Goal: Communication & Community: Connect with others

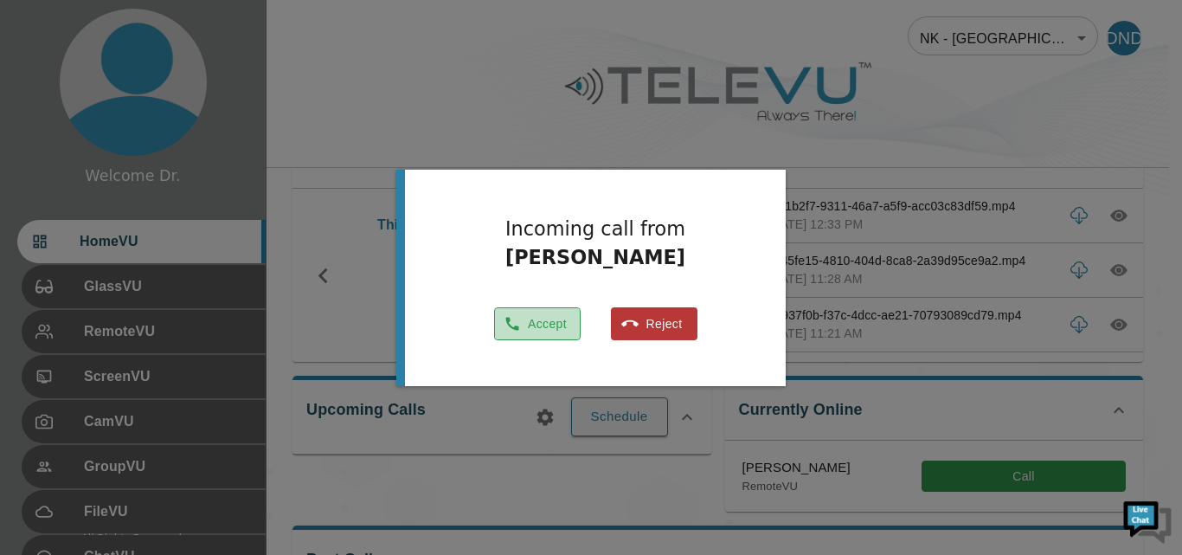
click at [531, 314] on button "Accept" at bounding box center [537, 324] width 87 height 34
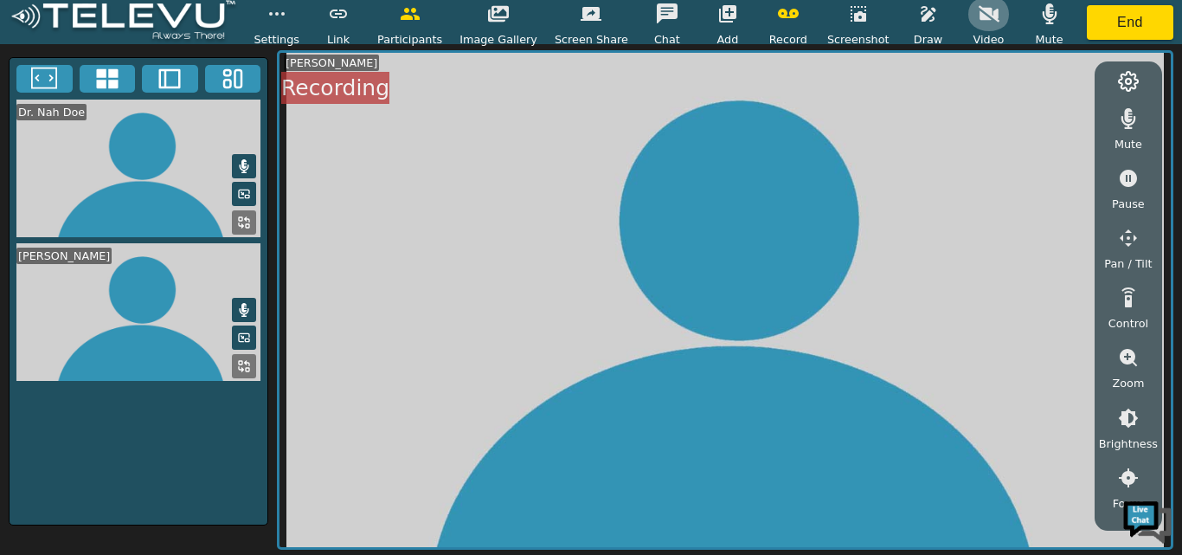
click at [979, 12] on icon "button" at bounding box center [989, 13] width 21 height 16
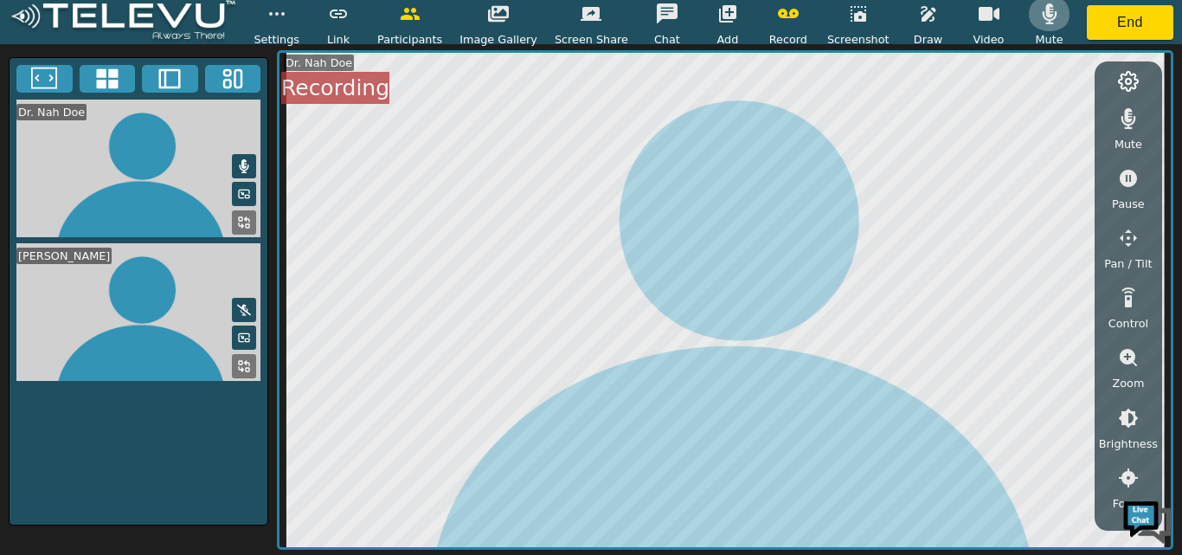
click at [1045, 18] on button "button" at bounding box center [1049, 14] width 43 height 35
click at [100, 152] on video at bounding box center [139, 169] width 258 height 138
click at [108, 72] on icon at bounding box center [107, 79] width 22 height 20
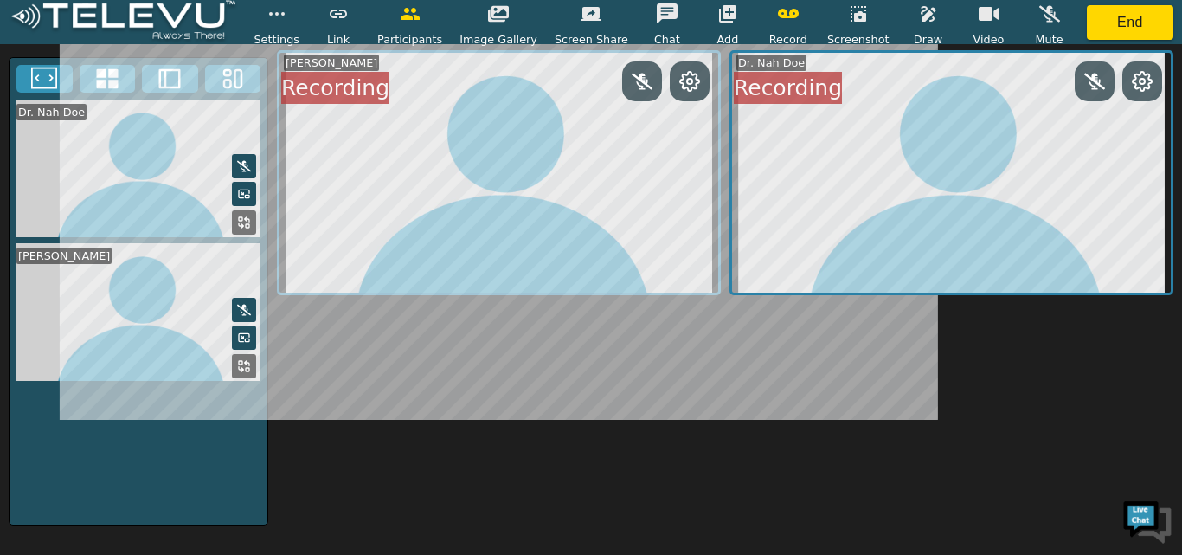
click at [45, 75] on icon at bounding box center [44, 79] width 26 height 26
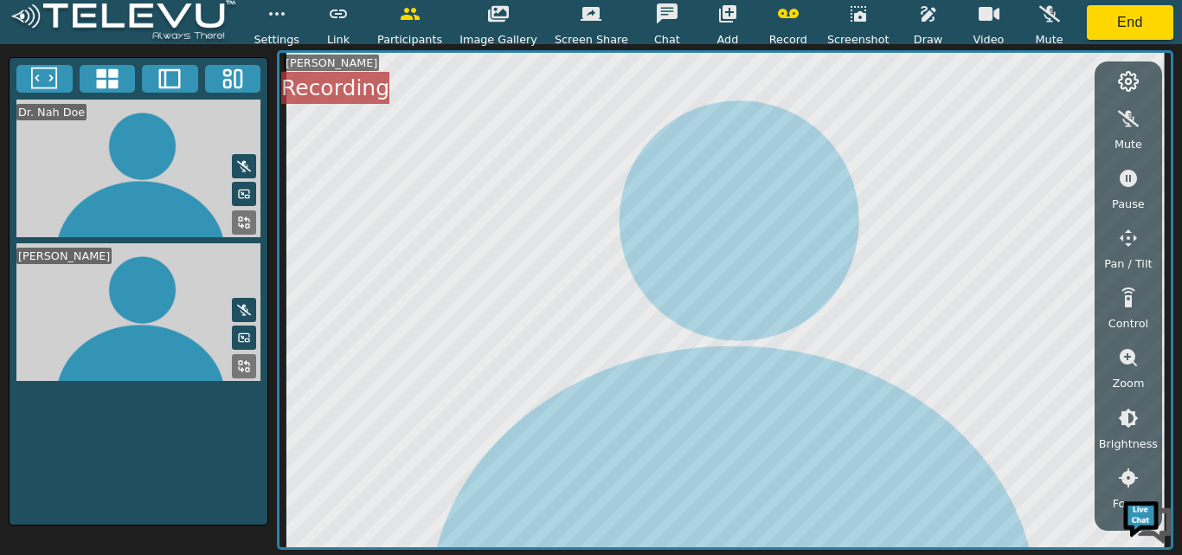
click at [170, 82] on icon at bounding box center [170, 79] width 26 height 26
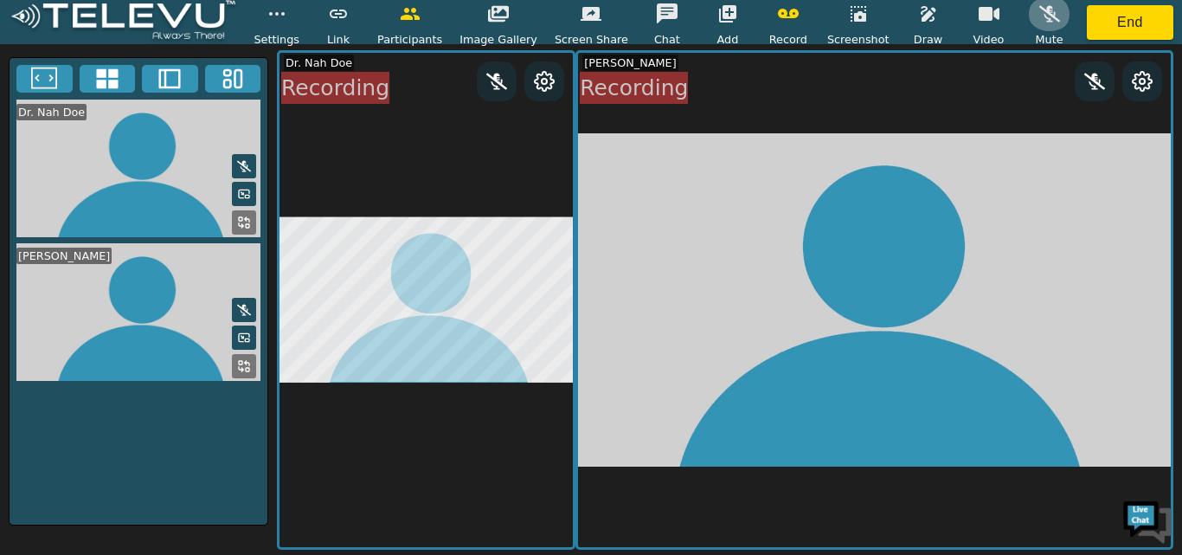
click at [1040, 16] on button "button" at bounding box center [1049, 14] width 43 height 35
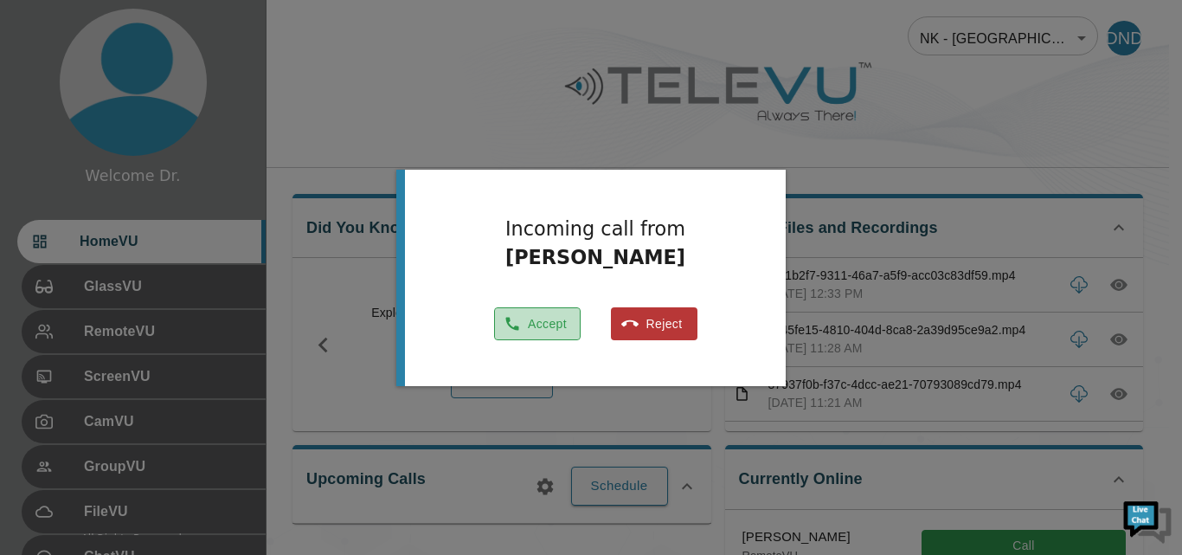
click at [538, 317] on button "Accept" at bounding box center [537, 324] width 87 height 34
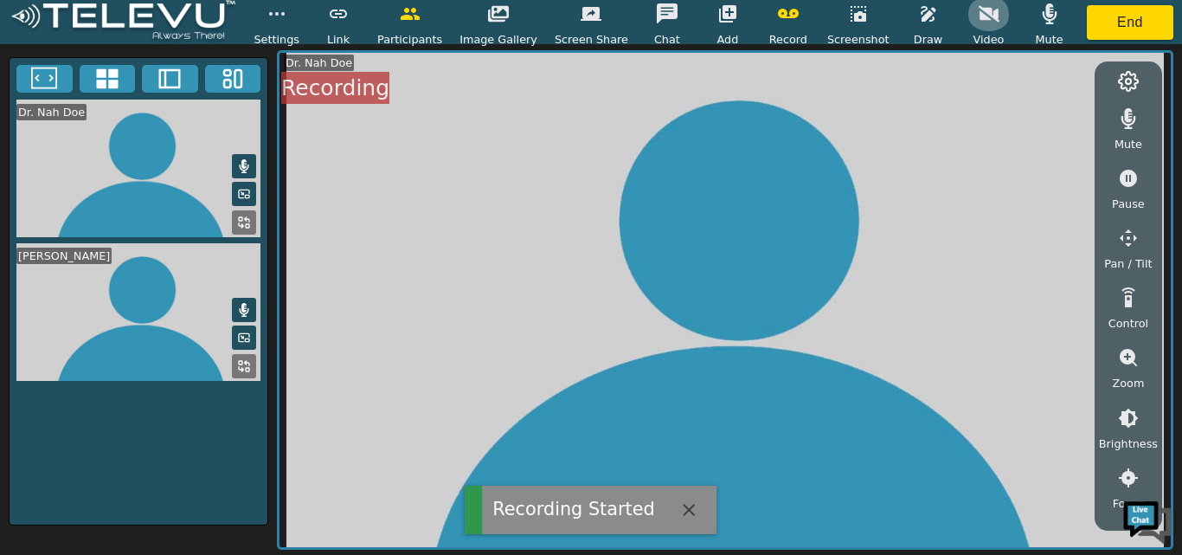
click at [979, 13] on icon "button" at bounding box center [989, 13] width 21 height 16
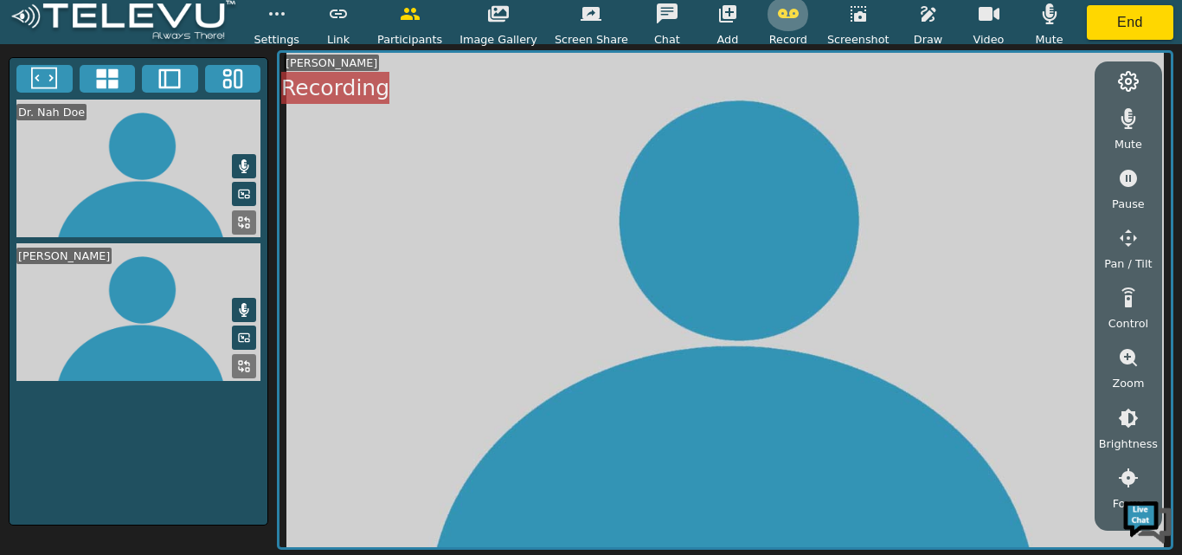
click at [783, 23] on icon "button" at bounding box center [788, 13] width 21 height 21
click at [112, 80] on icon at bounding box center [107, 79] width 22 height 20
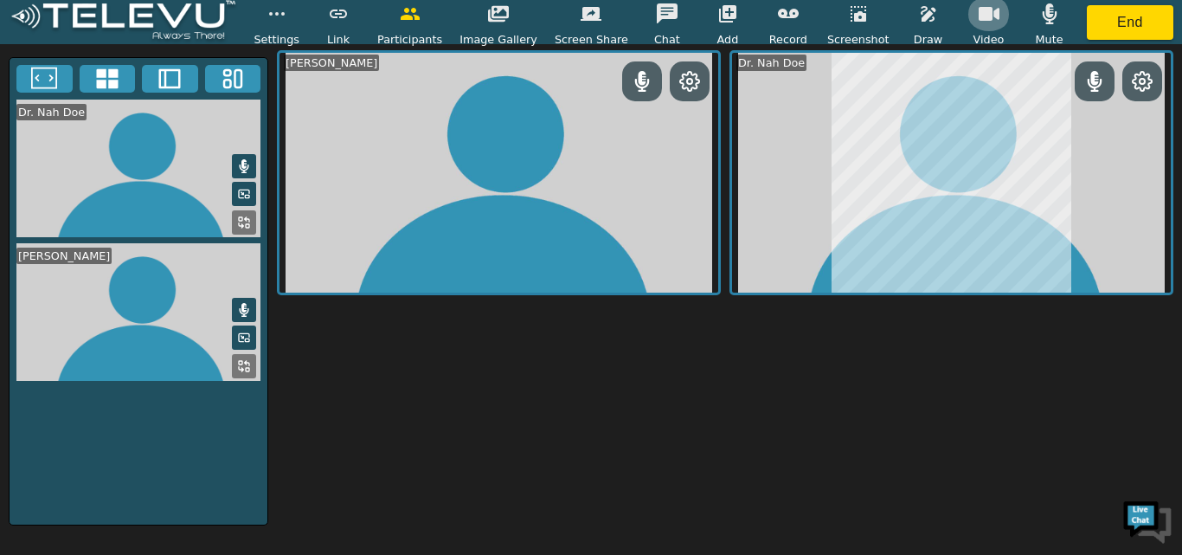
click at [979, 16] on icon "button" at bounding box center [989, 14] width 21 height 14
click at [979, 16] on icon "button" at bounding box center [989, 13] width 21 height 16
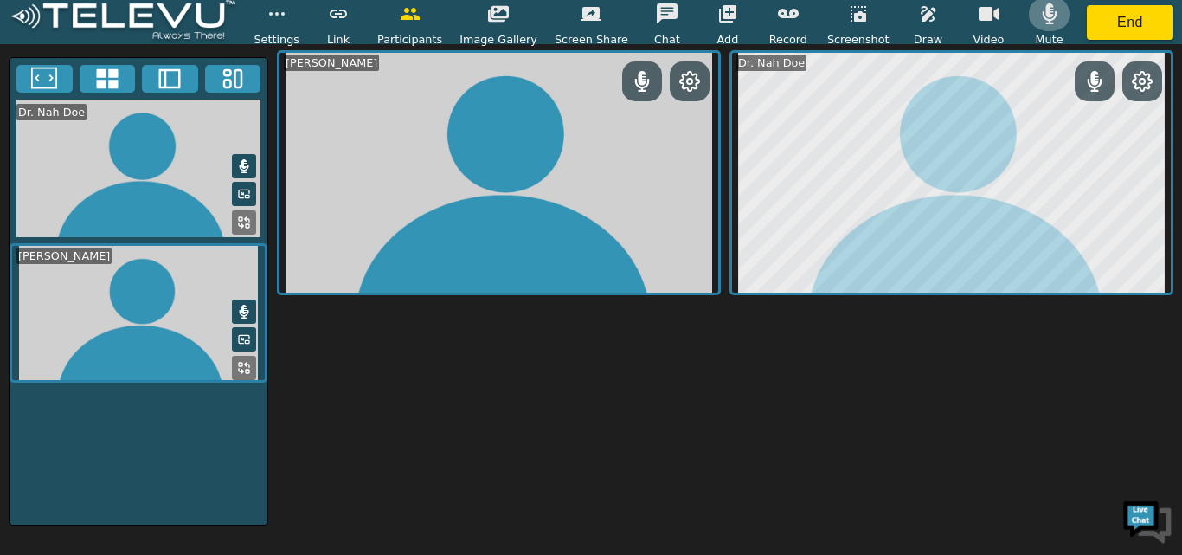
click at [1028, 29] on button "button" at bounding box center [1049, 14] width 43 height 35
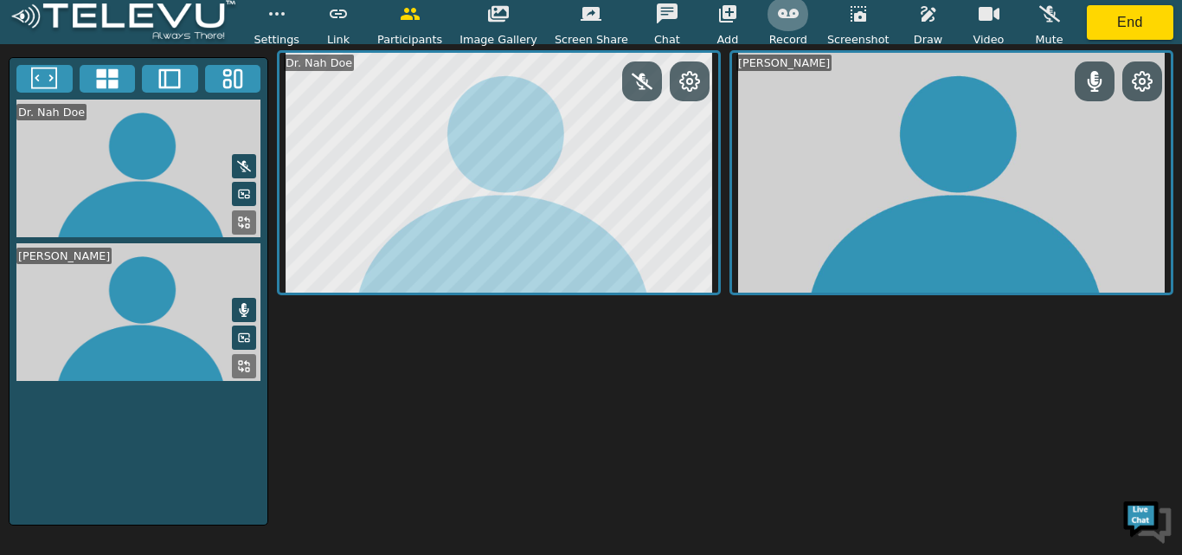
click at [771, 30] on button "button" at bounding box center [788, 14] width 43 height 35
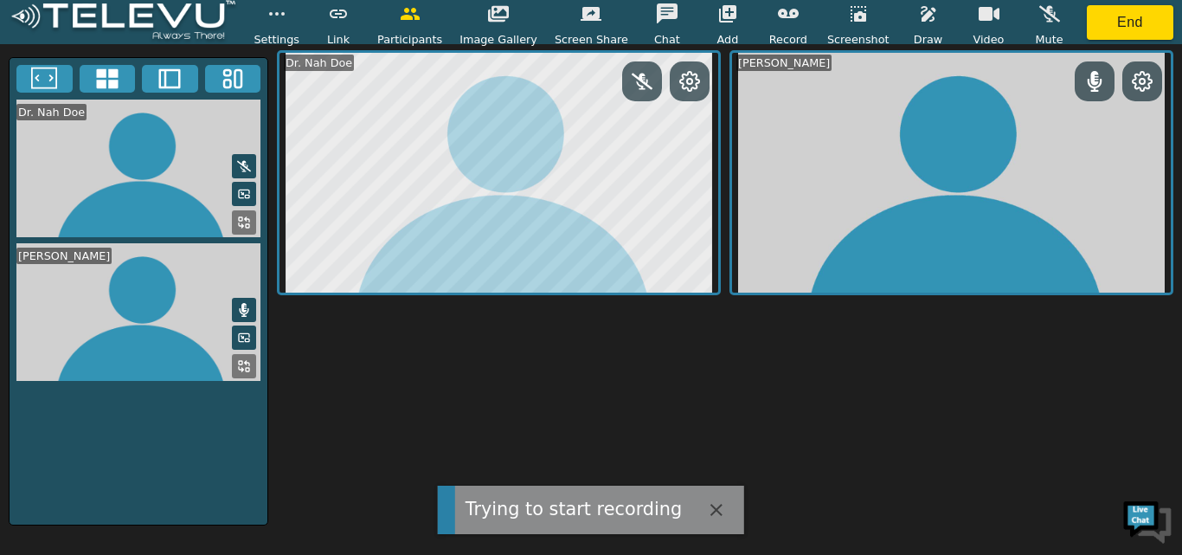
click at [778, 41] on span "Record" at bounding box center [788, 39] width 38 height 16
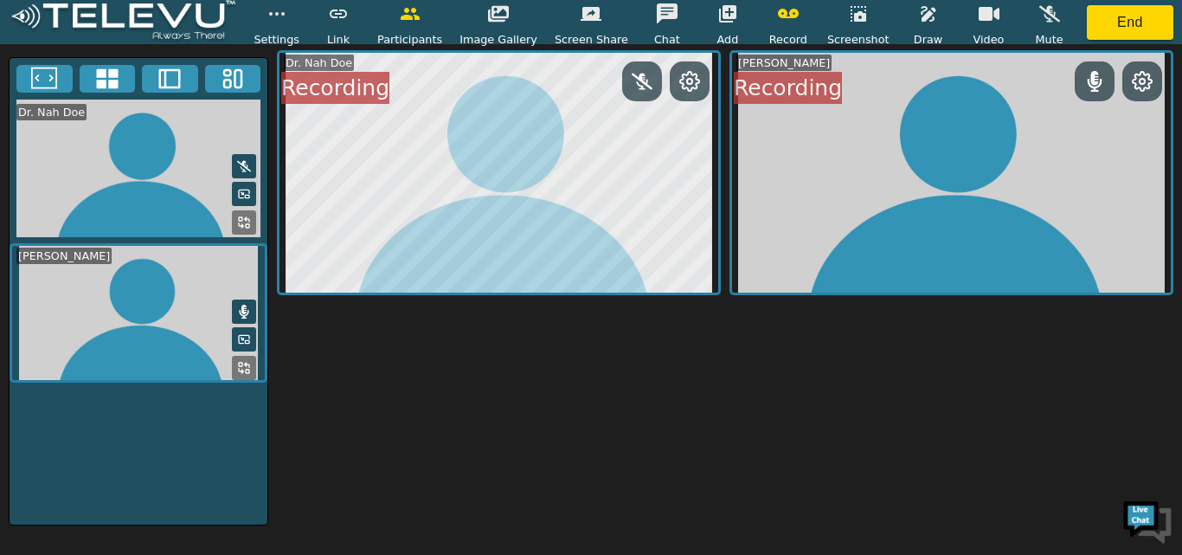
click at [683, 437] on div "Dr. Nah Doe Recording John Mugamba Recording" at bounding box center [725, 299] width 897 height 499
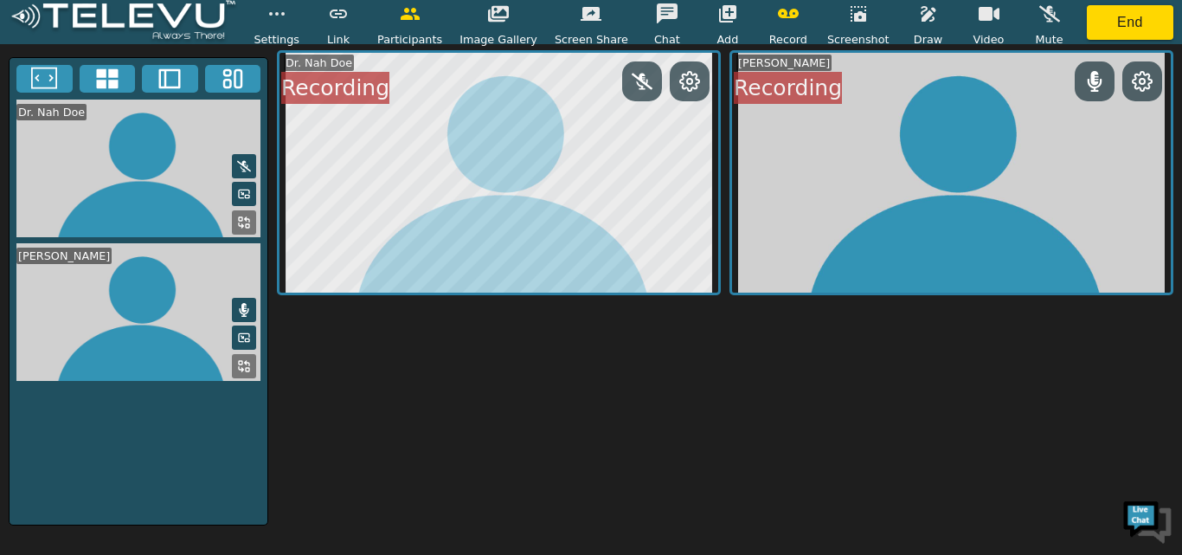
click at [42, 73] on icon at bounding box center [44, 79] width 26 height 26
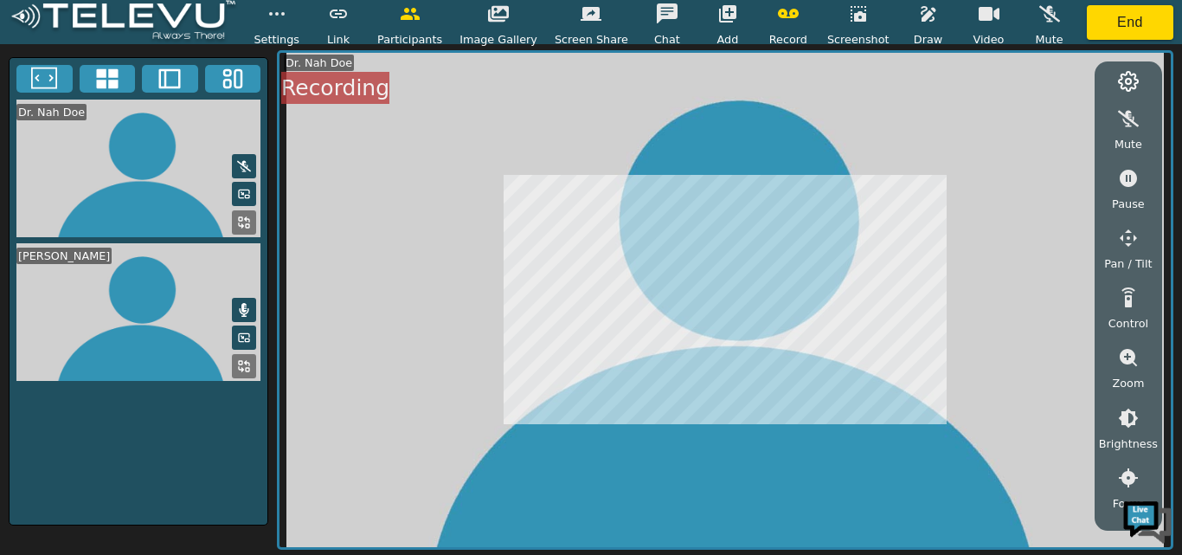
click at [979, 18] on icon "button" at bounding box center [989, 14] width 21 height 14
click at [420, 20] on icon "button" at bounding box center [410, 14] width 19 height 12
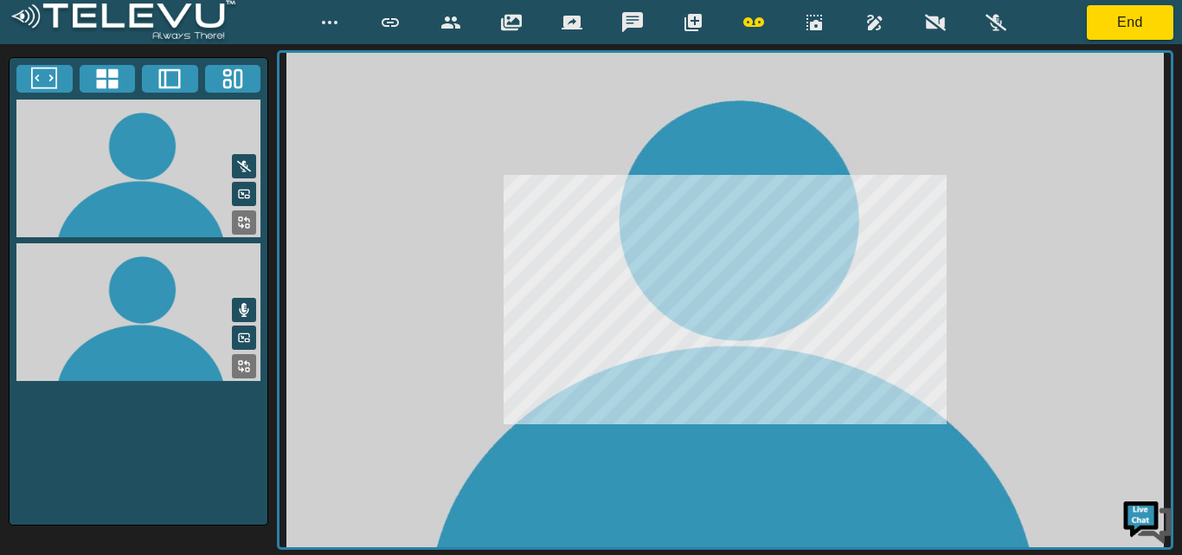
click at [452, 20] on icon "button" at bounding box center [450, 22] width 19 height 12
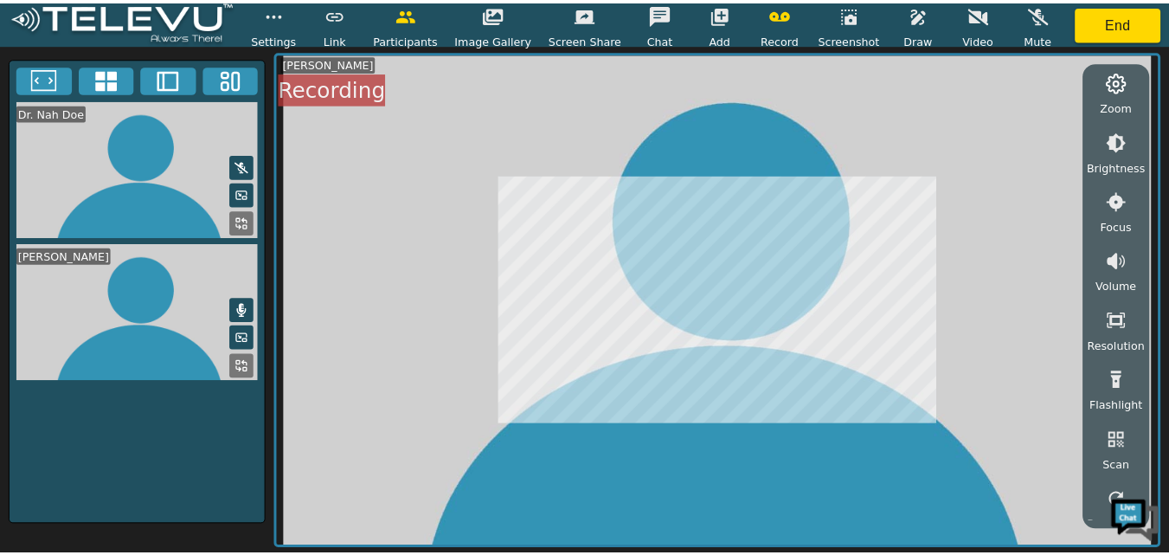
scroll to position [289, 0]
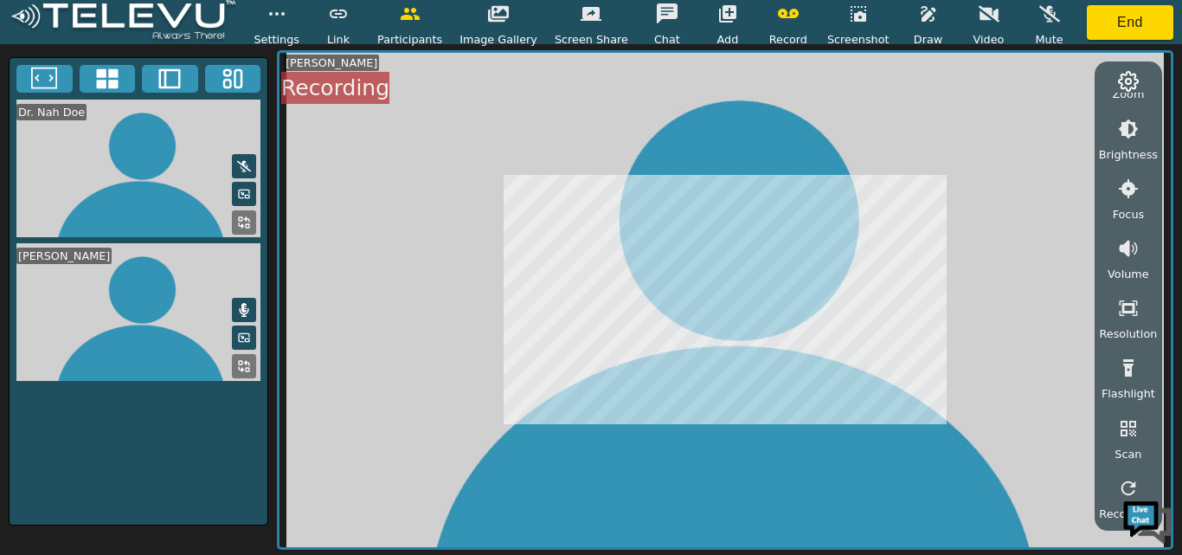
click at [111, 75] on icon at bounding box center [107, 79] width 22 height 20
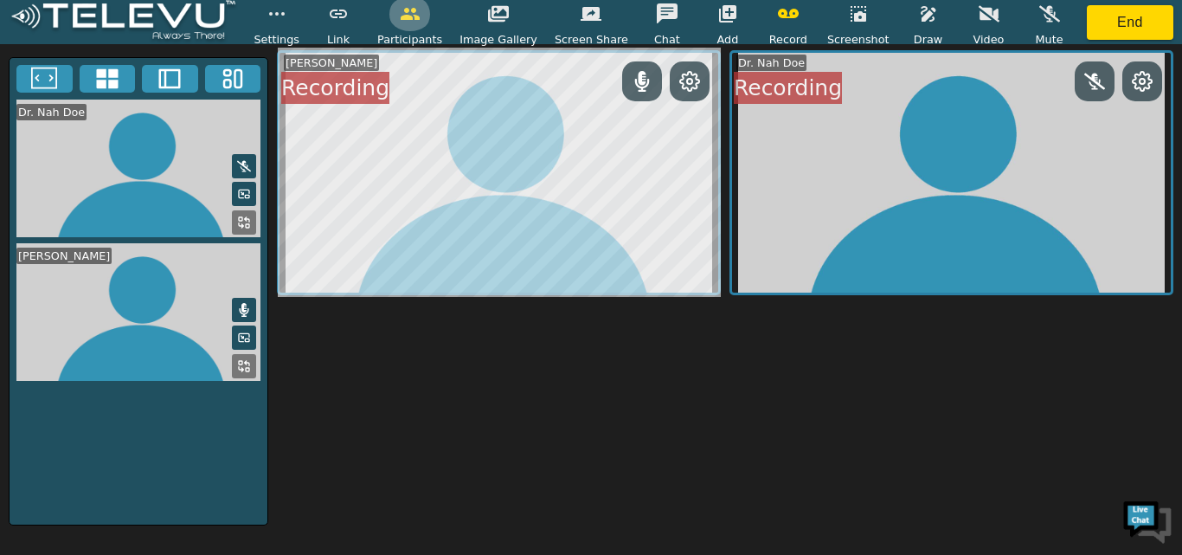
click at [420, 29] on button "button" at bounding box center [410, 14] width 43 height 35
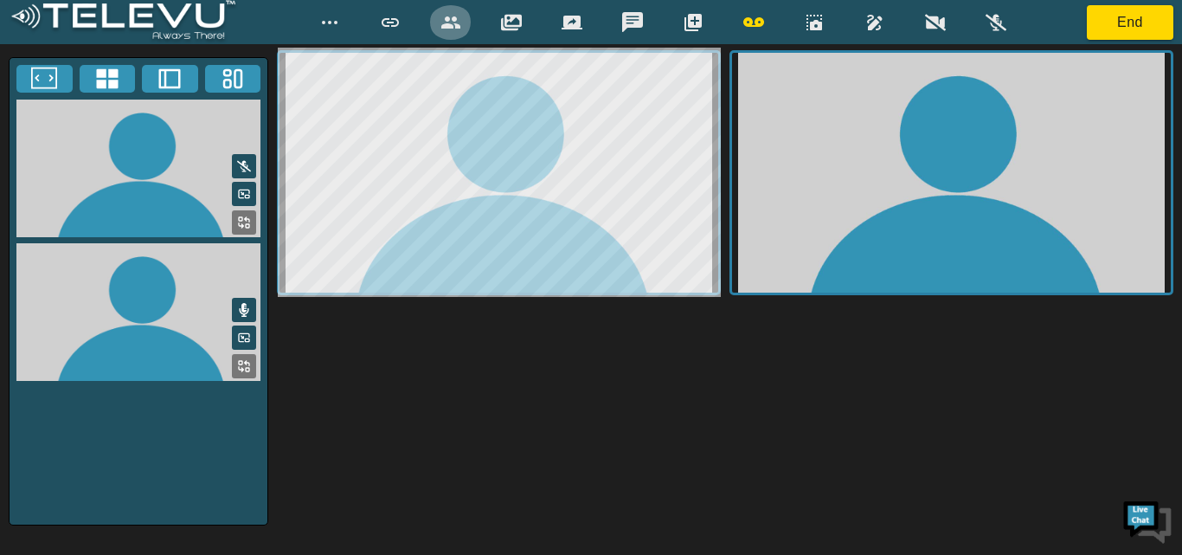
click at [453, 23] on icon "button" at bounding box center [451, 22] width 21 height 21
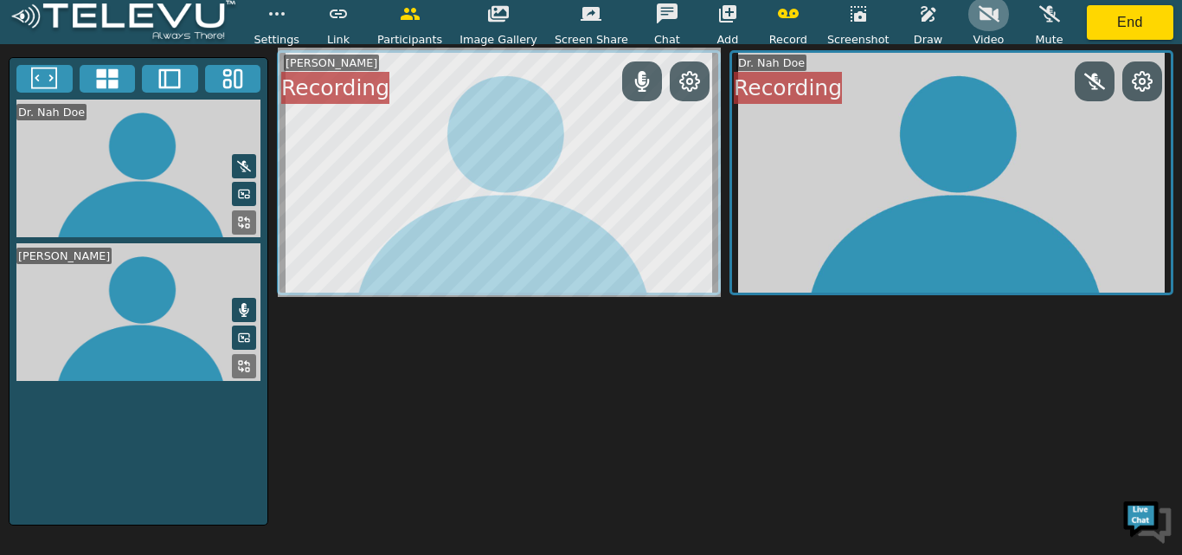
click at [979, 10] on icon "button" at bounding box center [989, 13] width 21 height 16
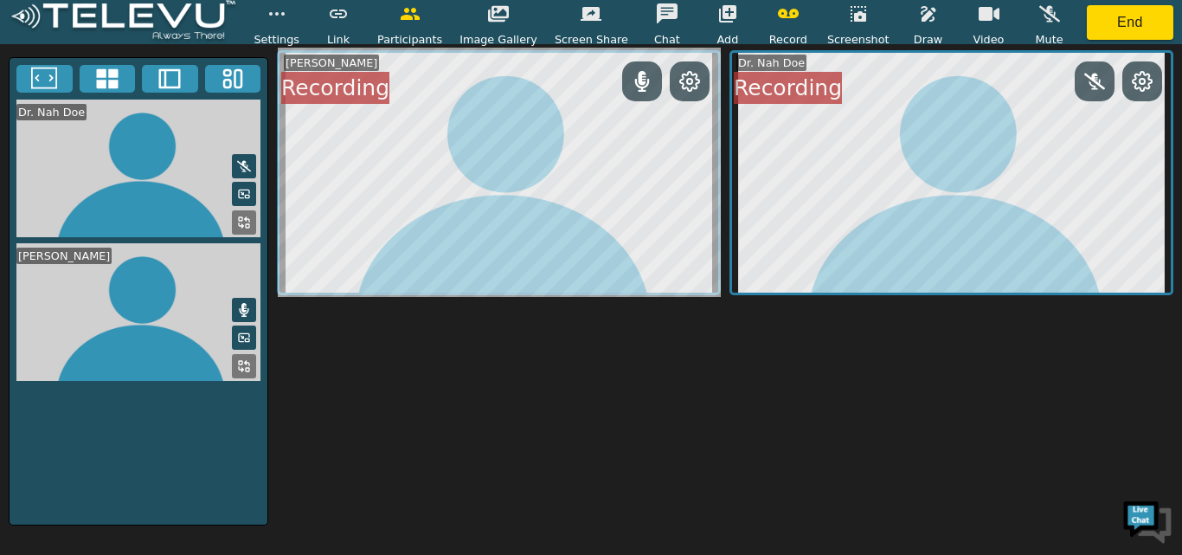
click at [128, 13] on img at bounding box center [123, 22] width 229 height 44
click at [287, 16] on icon "button" at bounding box center [277, 13] width 21 height 21
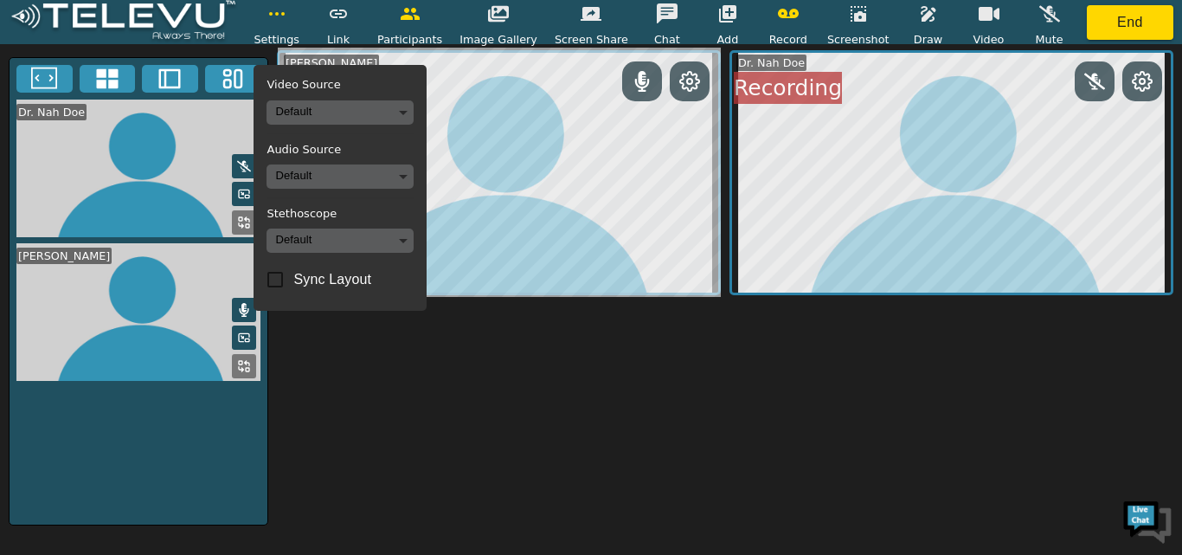
click at [944, 419] on div "John Mugamba Recording Dr. Nah Doe Recording" at bounding box center [725, 299] width 897 height 499
drag, startPoint x: 1150, startPoint y: 0, endPoint x: 771, endPoint y: 431, distance: 574.1
click at [771, 431] on div "John Mugamba Recording Dr. Nah Doe Recording" at bounding box center [725, 299] width 897 height 499
click at [87, 10] on img at bounding box center [123, 22] width 229 height 44
click at [26, 11] on img at bounding box center [123, 22] width 229 height 44
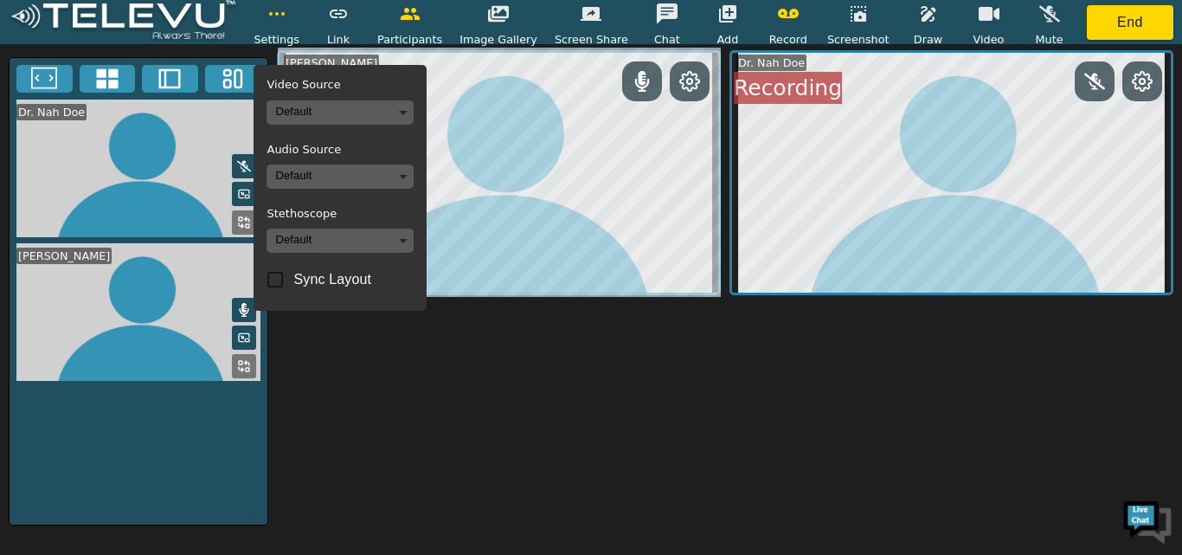
click at [20, 14] on img at bounding box center [123, 22] width 229 height 44
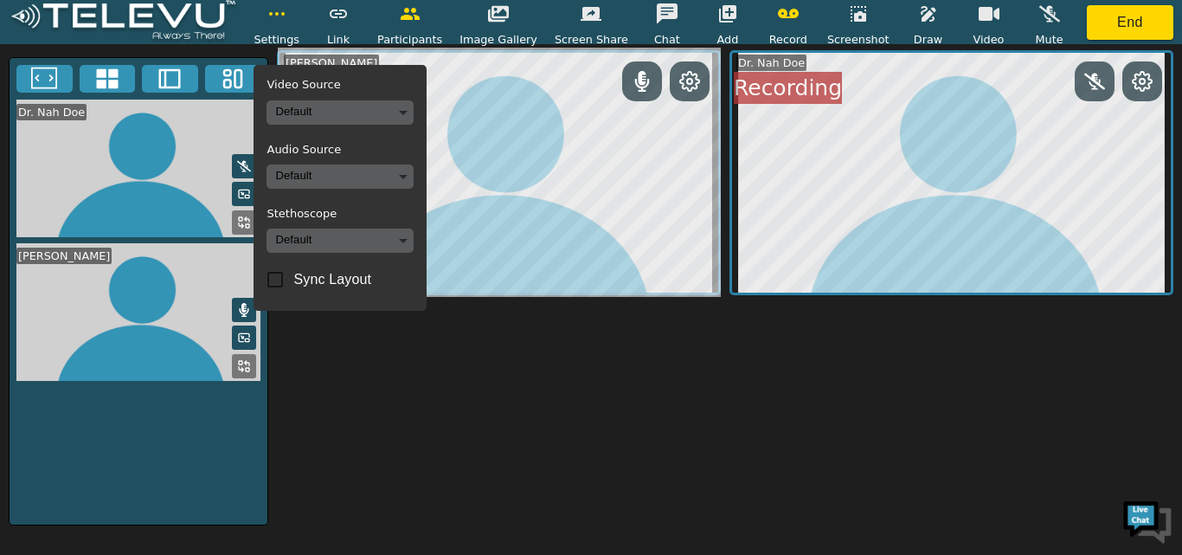
click at [20, 14] on img at bounding box center [123, 22] width 229 height 44
click at [1136, 77] on icon at bounding box center [1142, 81] width 19 height 19
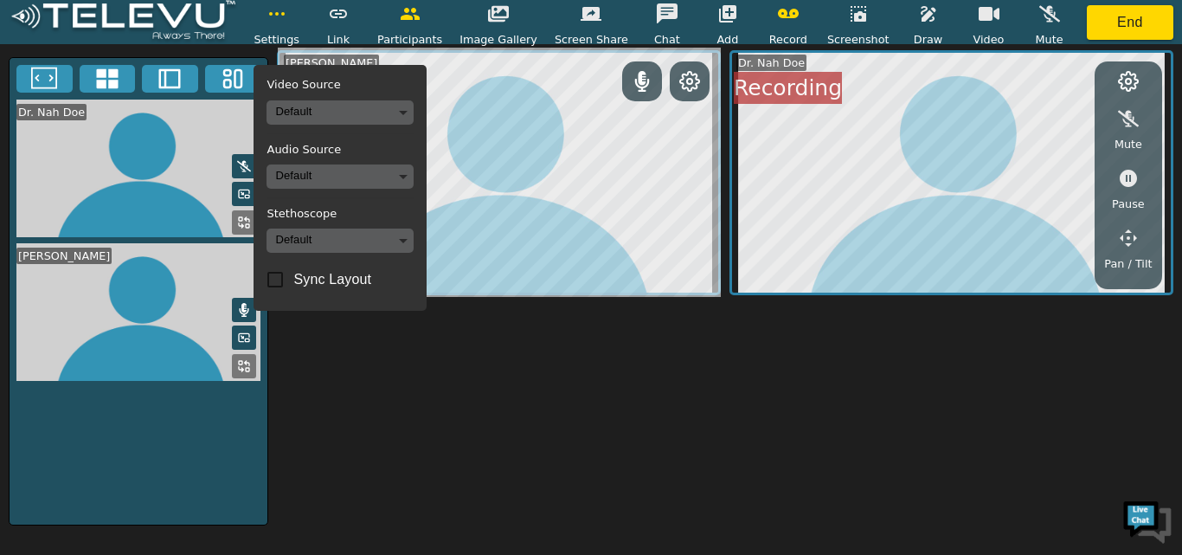
click at [915, 360] on div "John Mugamba Recording Dr. Nah Doe Mute Pause Pan / Tilt Control Zoom Brightnes…" at bounding box center [725, 299] width 897 height 499
click at [915, 349] on div "John Mugamba Recording Dr. Nah Doe Mute Pause Pan / Tilt Control Zoom Brightnes…" at bounding box center [725, 299] width 897 height 499
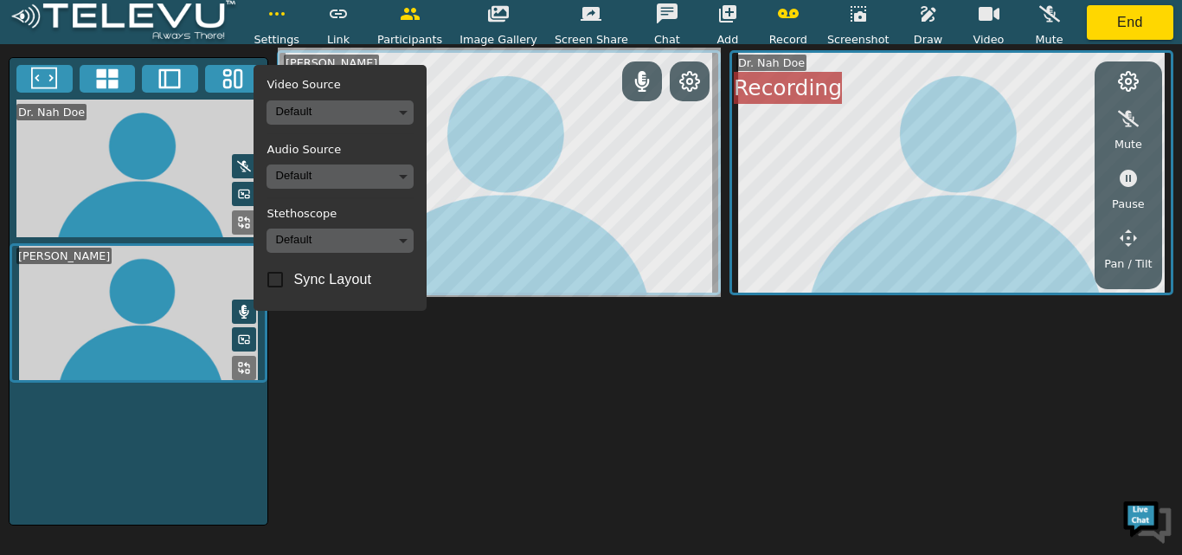
click at [289, 43] on span "Settings" at bounding box center [277, 39] width 46 height 16
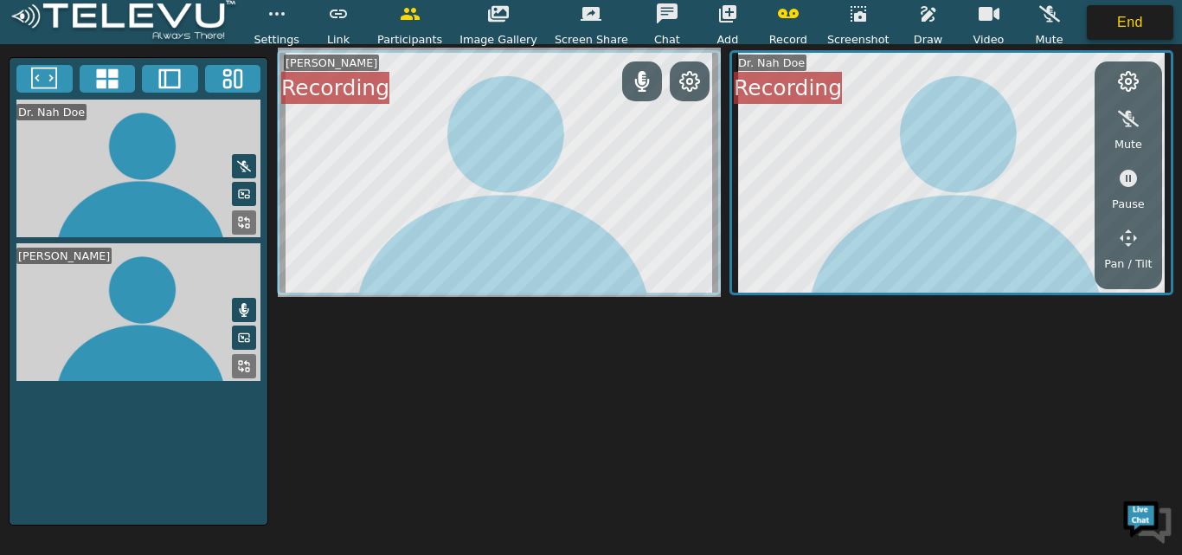
click at [1134, 23] on button "End" at bounding box center [1130, 22] width 87 height 35
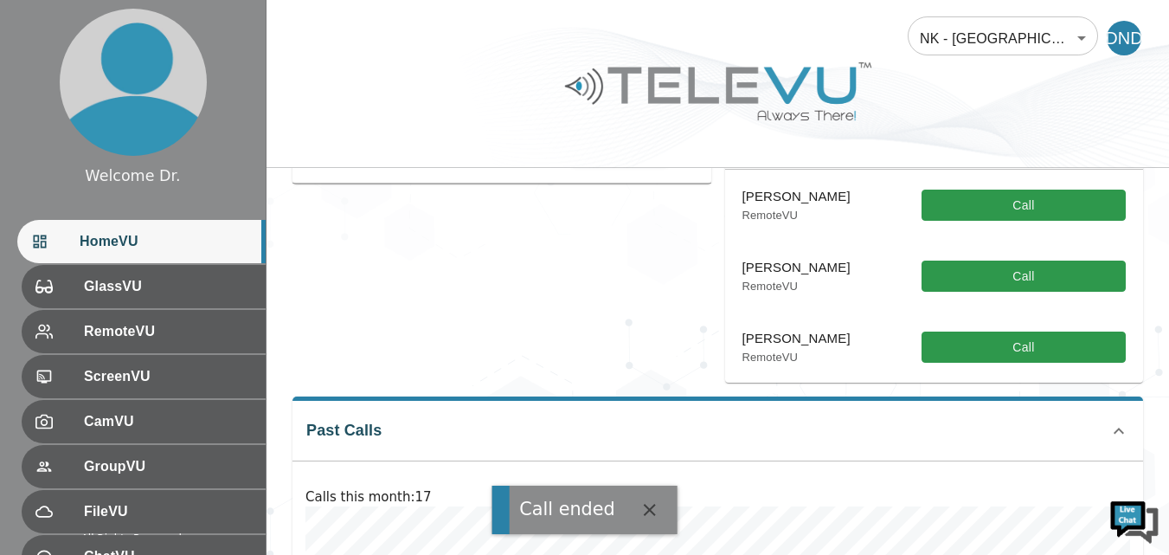
scroll to position [317, 0]
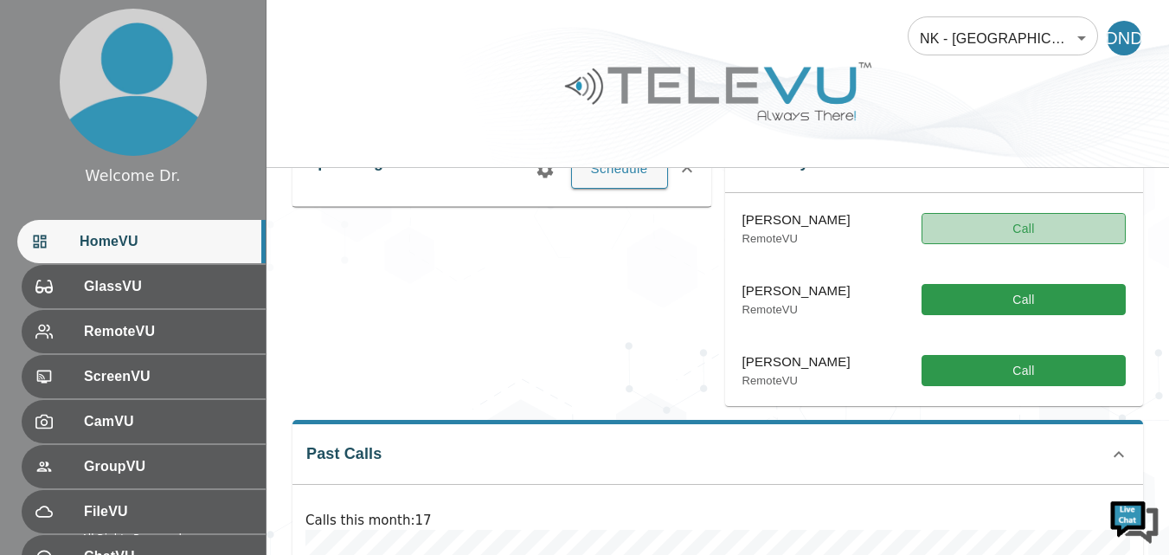
click at [1059, 234] on button "Call" at bounding box center [1024, 229] width 204 height 32
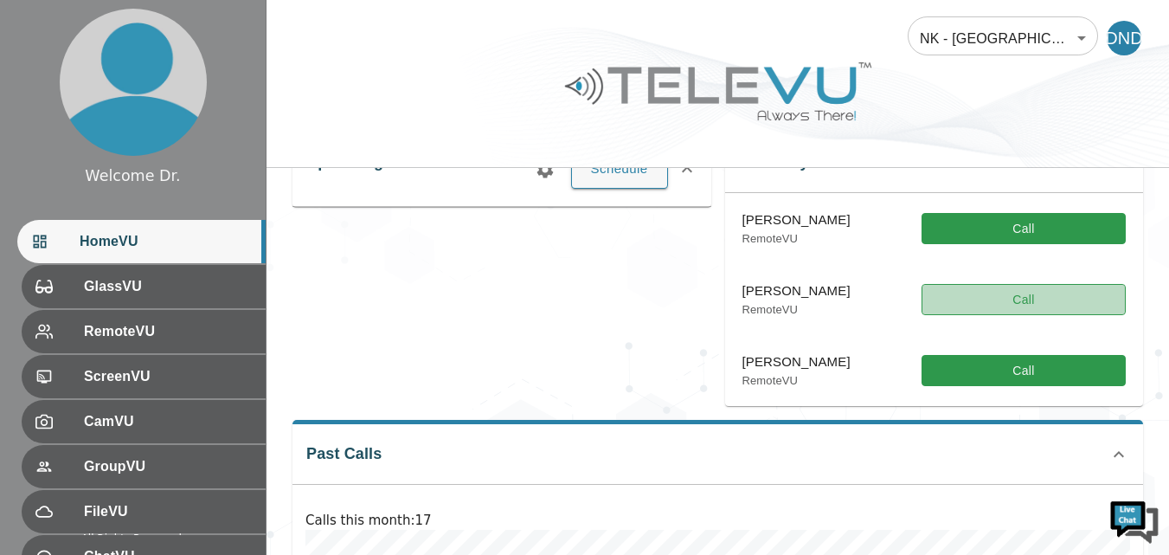
click at [1037, 298] on button "Call" at bounding box center [1024, 300] width 204 height 32
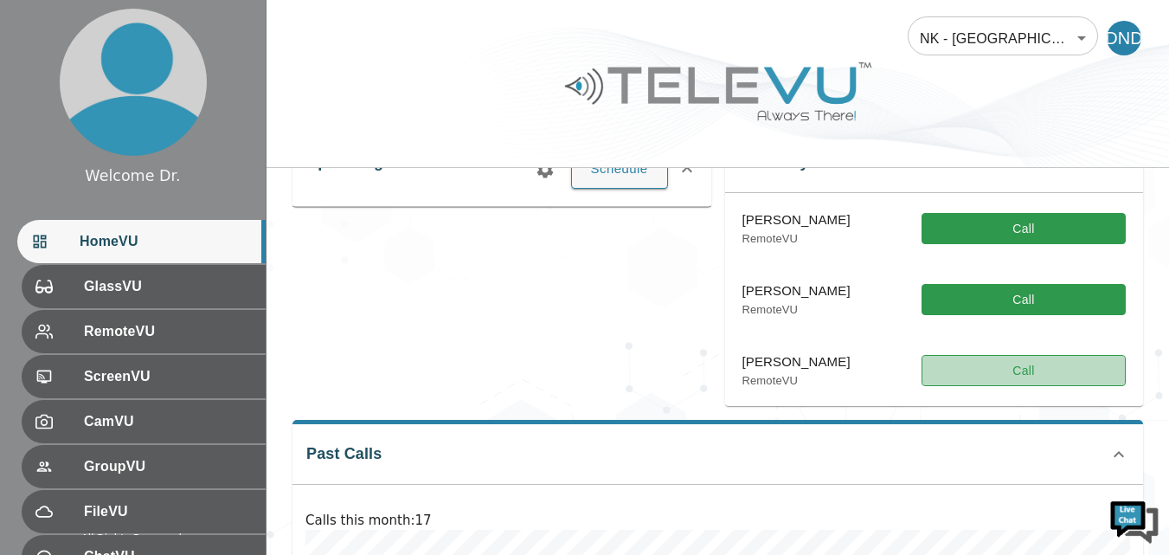
click at [1021, 376] on button "Call" at bounding box center [1024, 371] width 204 height 32
click at [1033, 368] on button "Call" at bounding box center [1024, 371] width 204 height 32
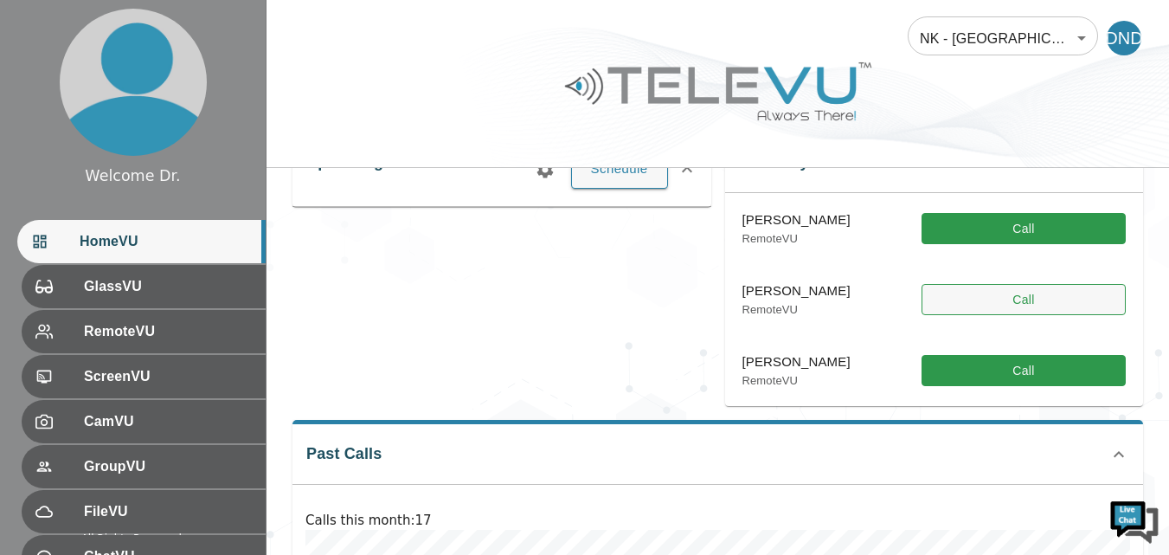
click at [1030, 312] on button "Call" at bounding box center [1024, 300] width 204 height 32
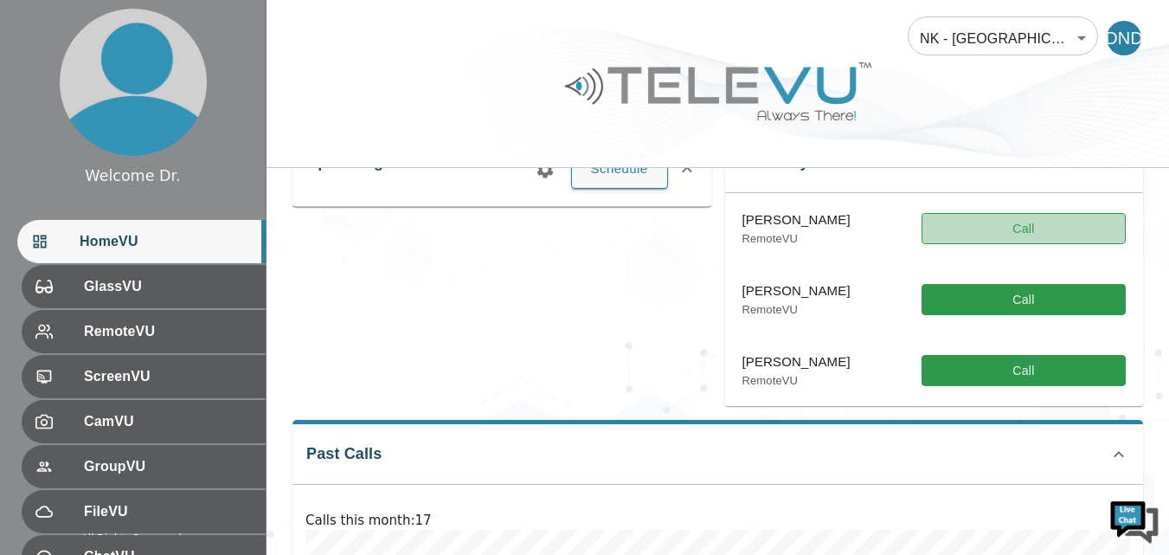
click at [1056, 233] on button "Call" at bounding box center [1024, 229] width 204 height 32
click at [1037, 225] on button "Call" at bounding box center [1024, 229] width 204 height 32
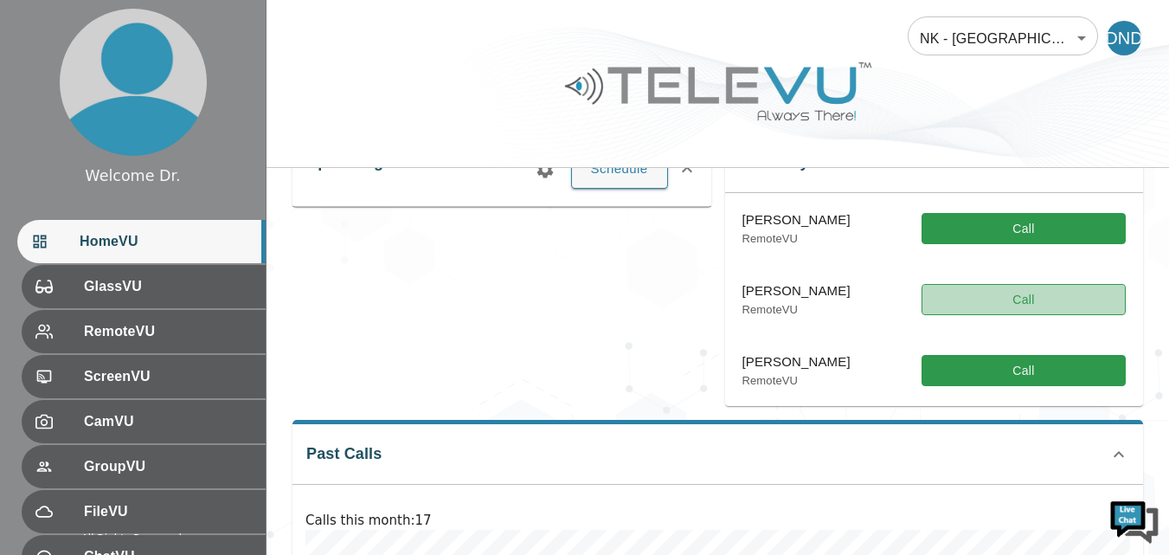
click at [1018, 299] on button "Call" at bounding box center [1024, 300] width 204 height 32
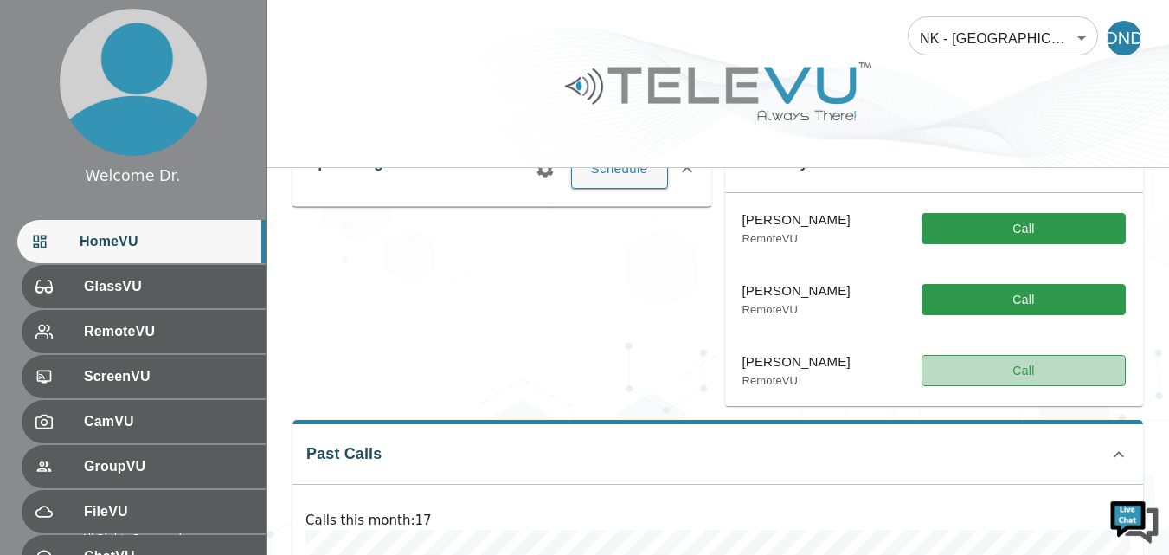
click at [1031, 367] on button "Call" at bounding box center [1024, 371] width 204 height 32
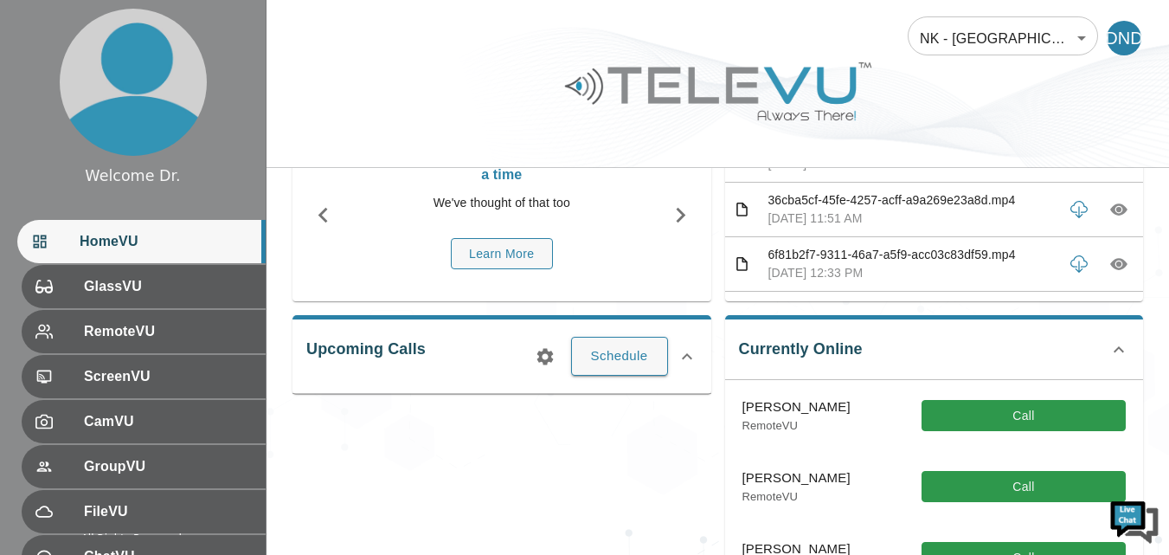
scroll to position [121, 0]
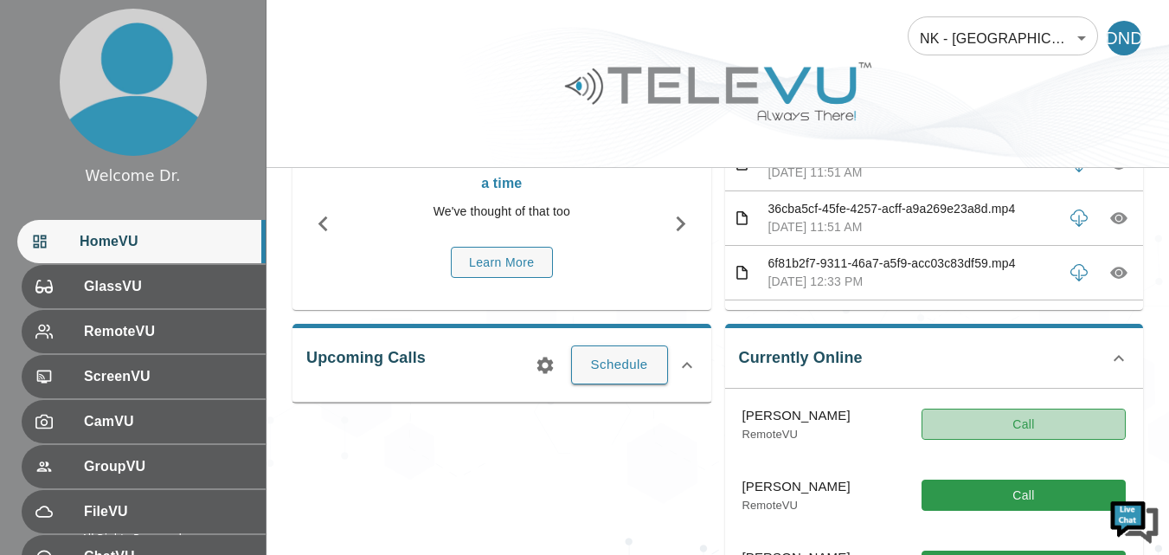
click at [1019, 420] on button "Call" at bounding box center [1024, 425] width 204 height 32
click at [1031, 422] on button "Call" at bounding box center [1024, 425] width 204 height 32
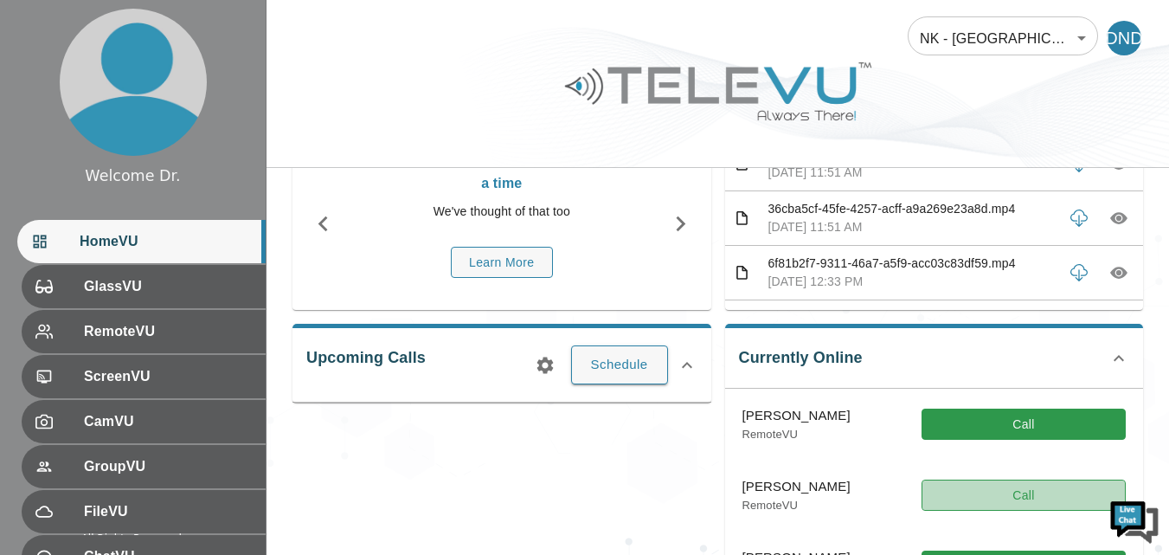
click at [1014, 493] on button "Call" at bounding box center [1024, 496] width 204 height 32
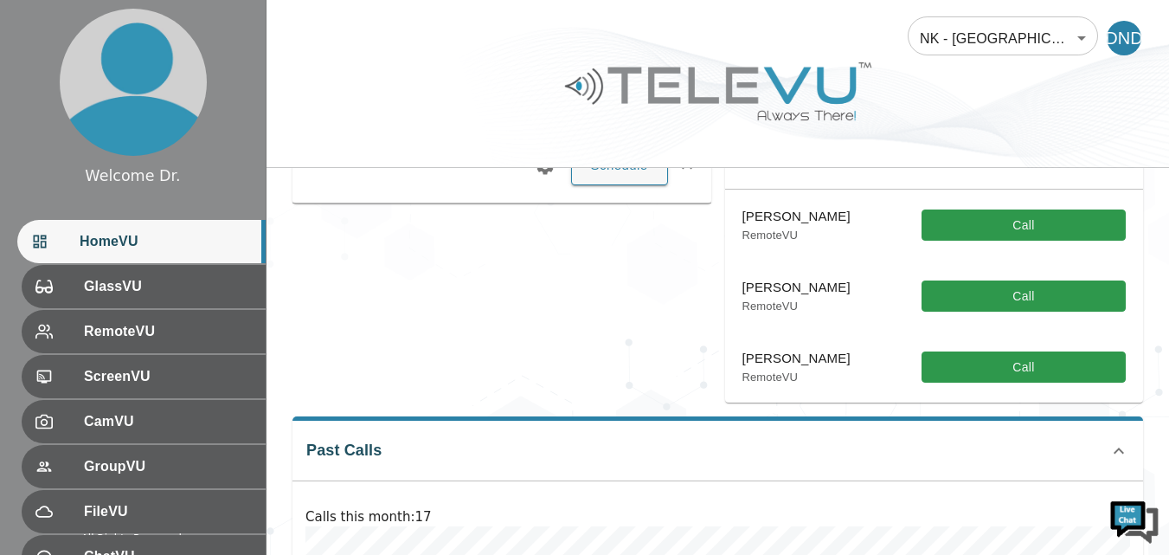
scroll to position [325, 0]
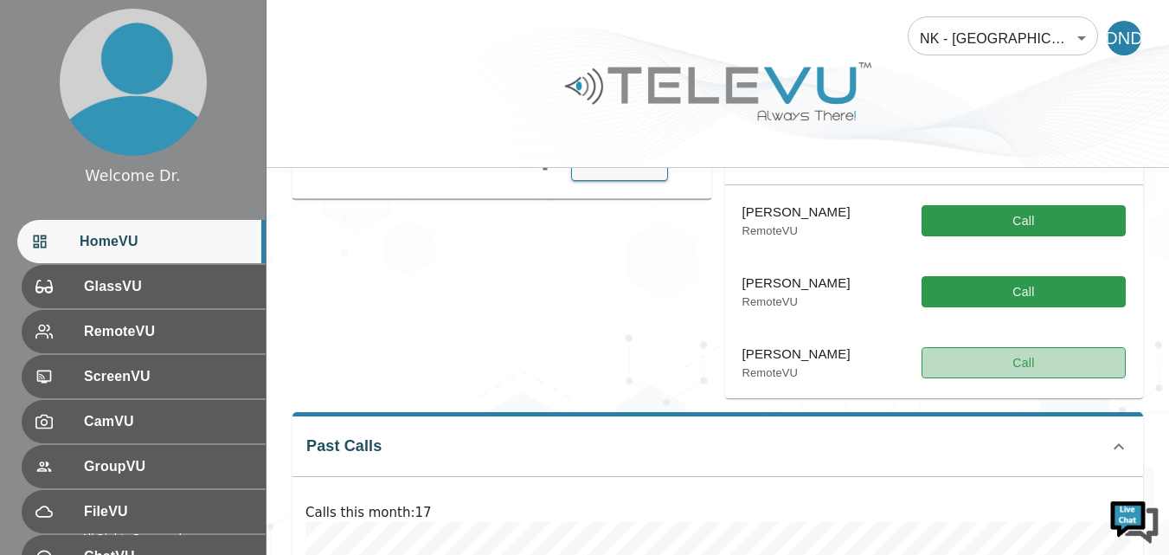
click at [1088, 354] on button "Call" at bounding box center [1024, 363] width 204 height 32
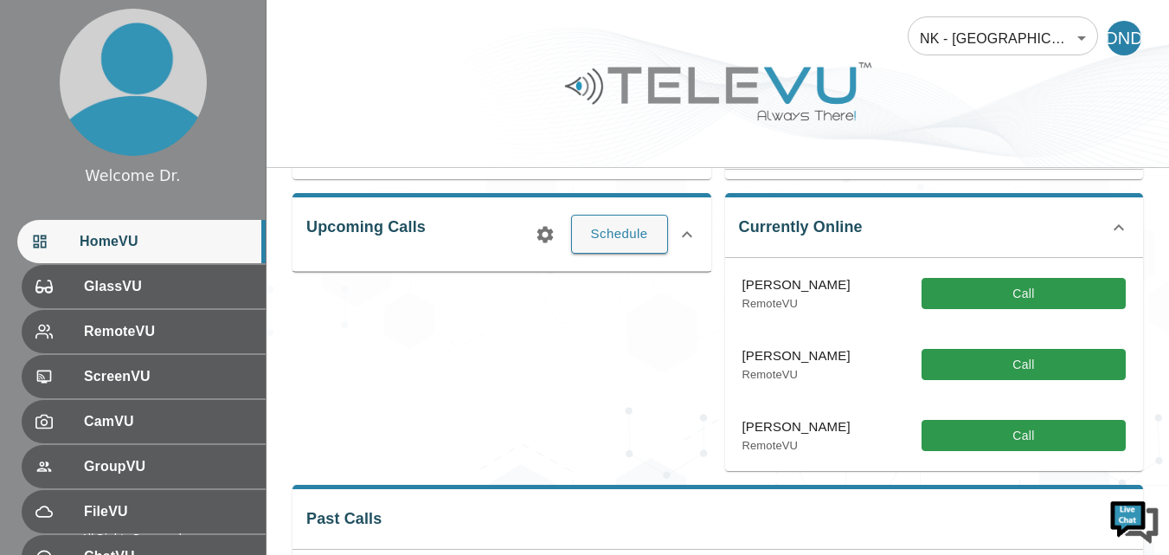
scroll to position [261, 0]
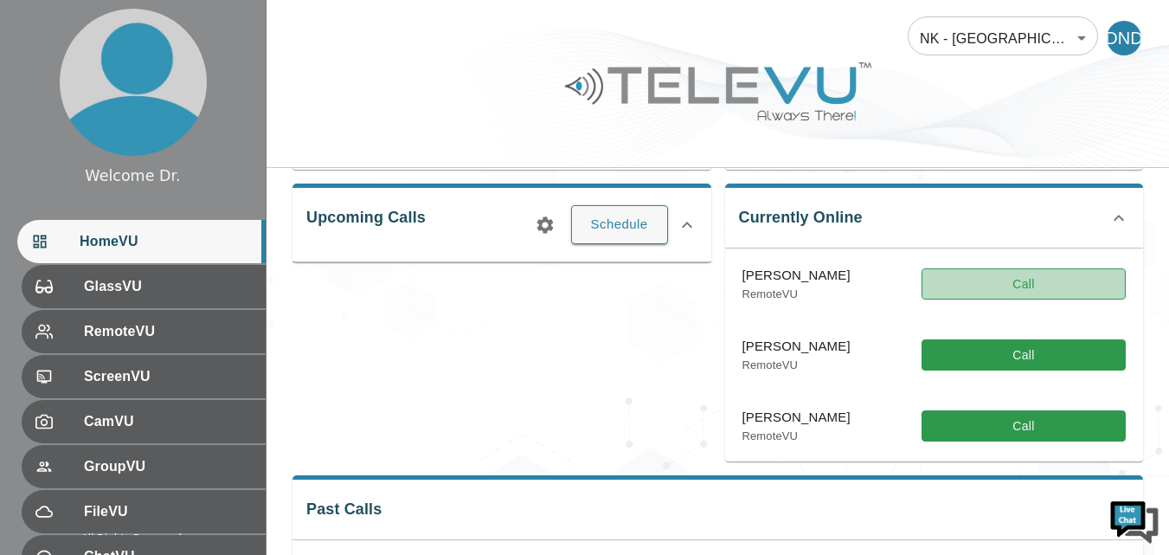
click at [1071, 280] on button "Call" at bounding box center [1024, 284] width 204 height 32
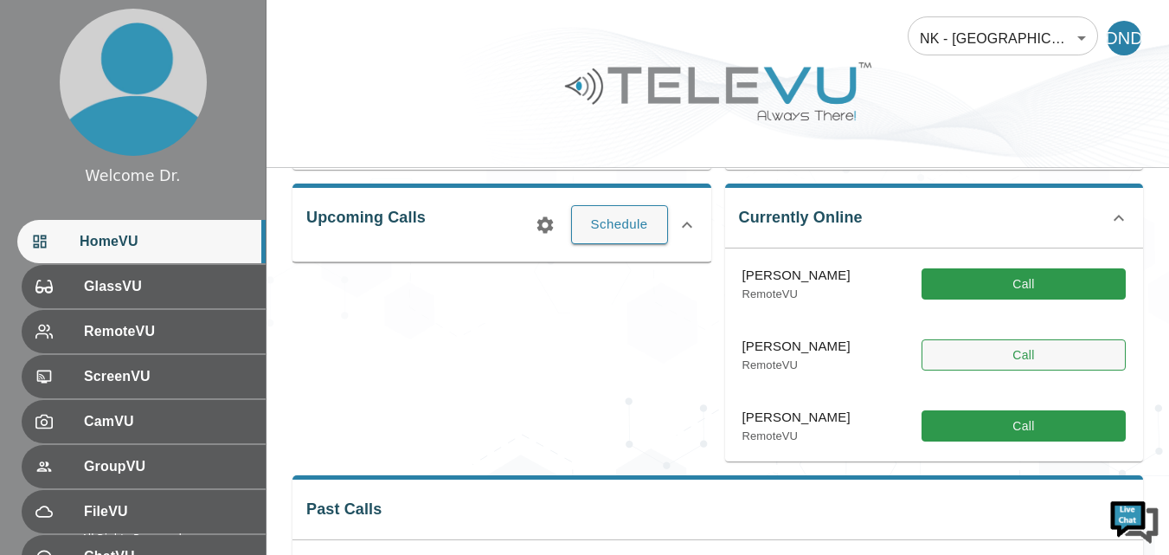
click at [1061, 348] on button "Call" at bounding box center [1024, 355] width 204 height 32
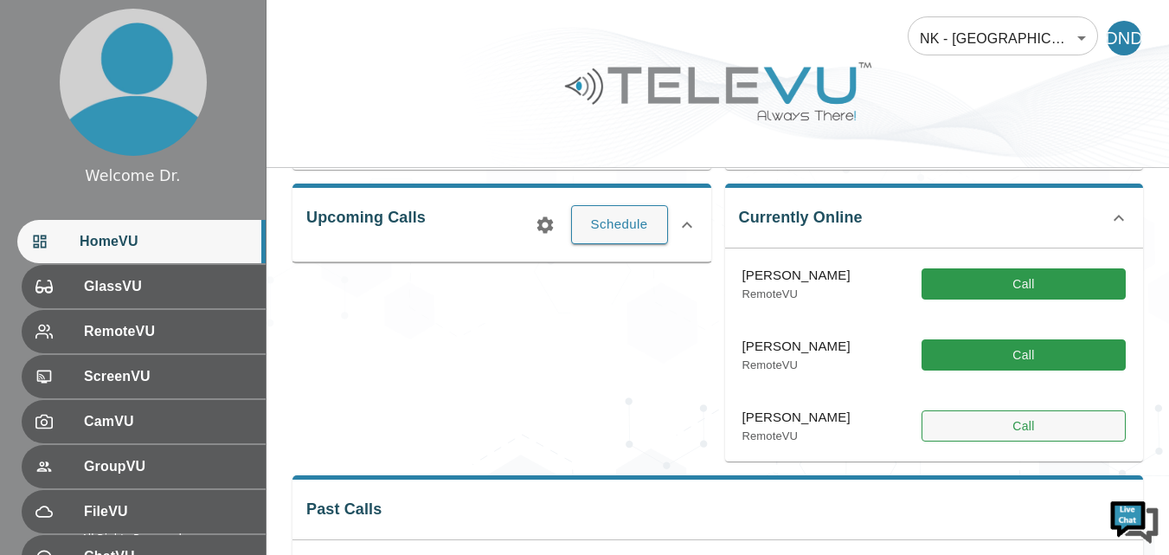
click at [1023, 430] on button "Call" at bounding box center [1024, 426] width 204 height 32
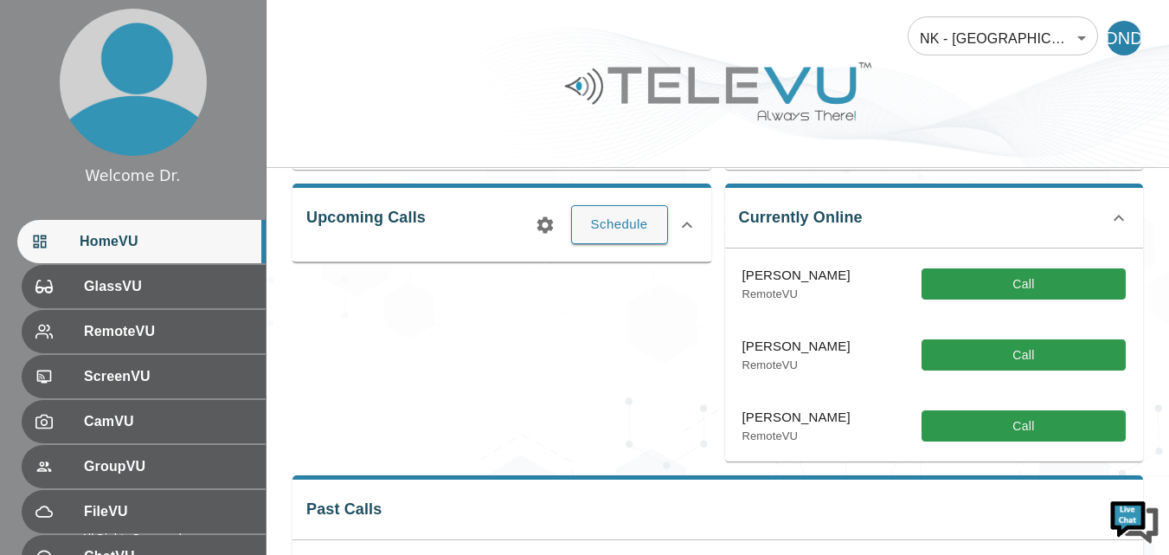
click at [1122, 217] on icon at bounding box center [1119, 218] width 10 height 6
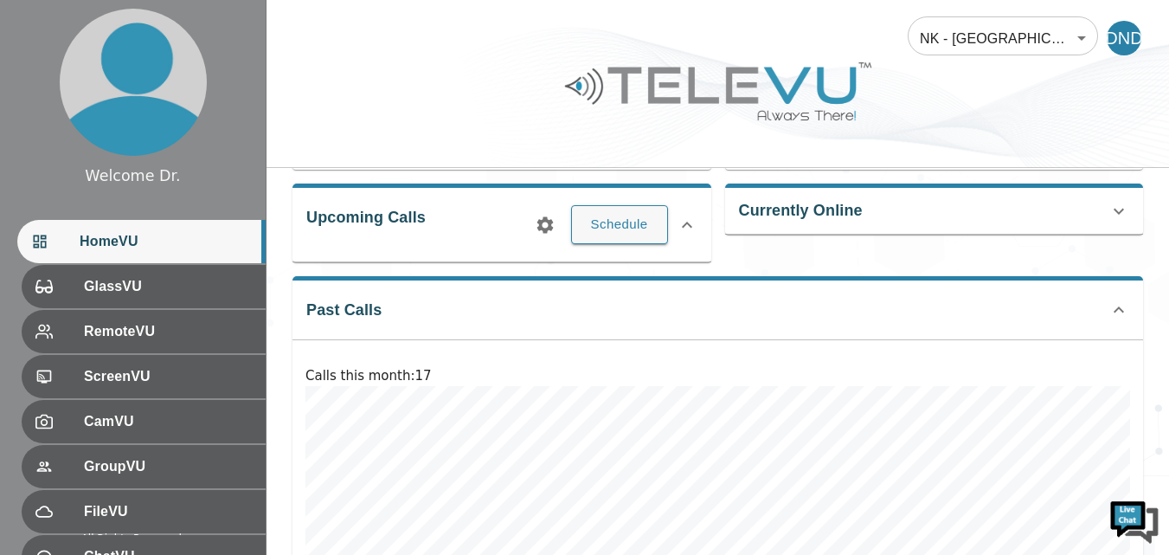
click at [1122, 217] on icon at bounding box center [1119, 211] width 21 height 21
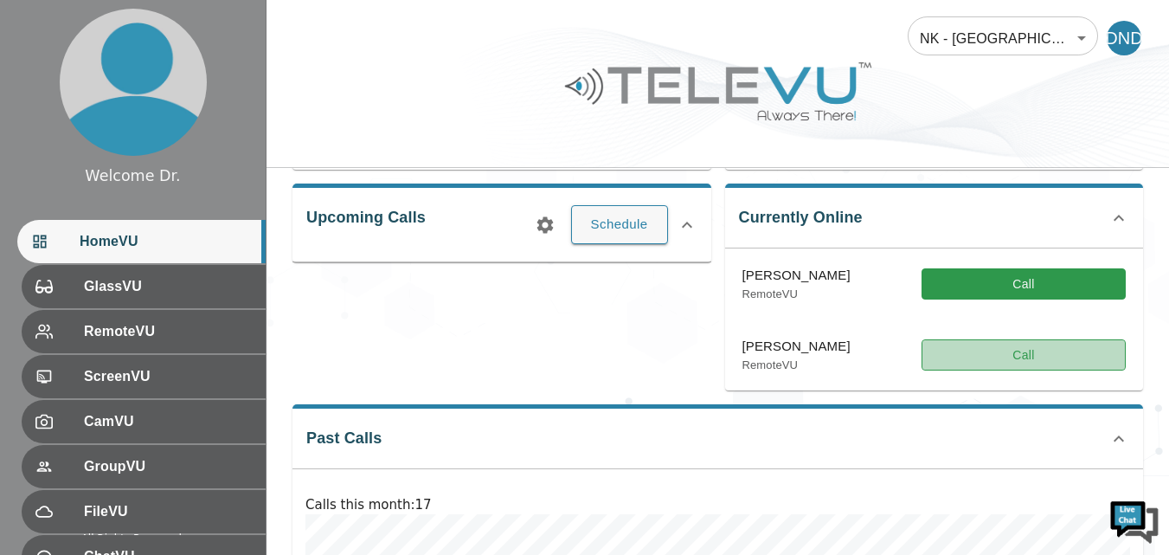
click at [1041, 353] on button "Call" at bounding box center [1024, 355] width 204 height 32
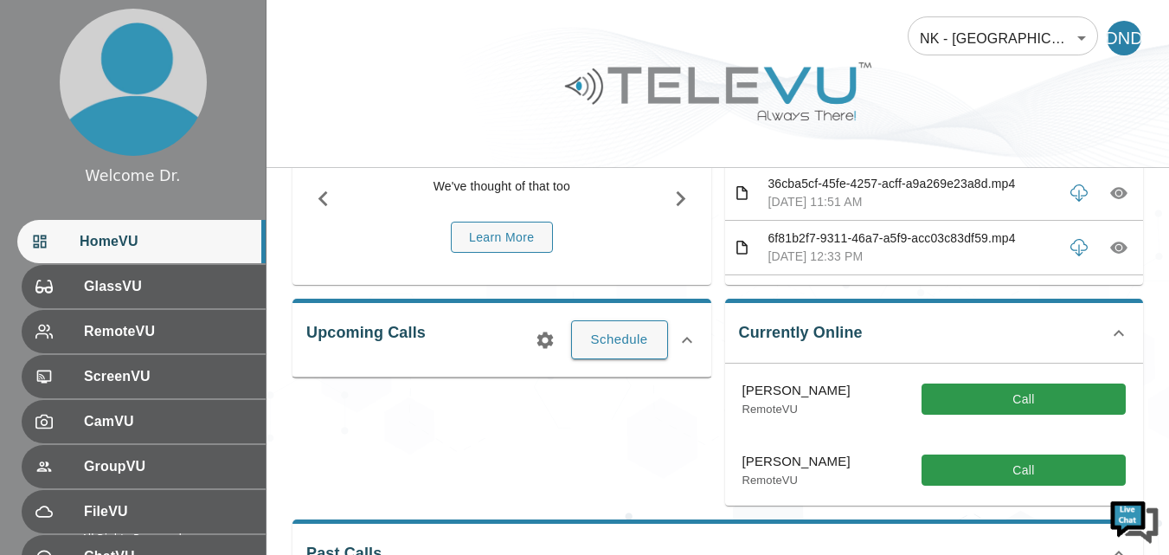
scroll to position [143, 0]
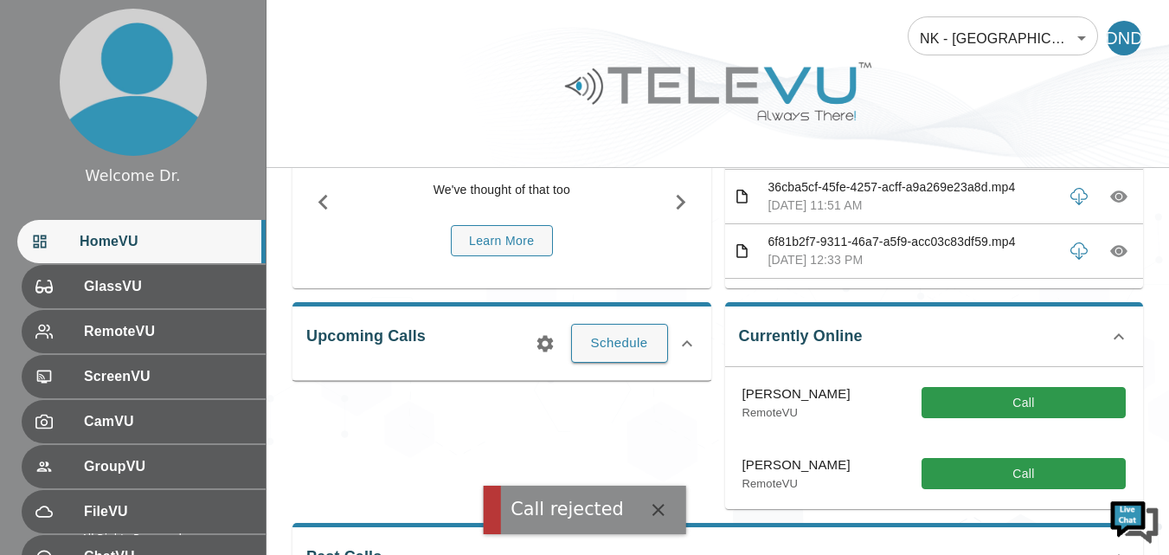
click at [653, 505] on icon "button" at bounding box center [659, 510] width 12 height 12
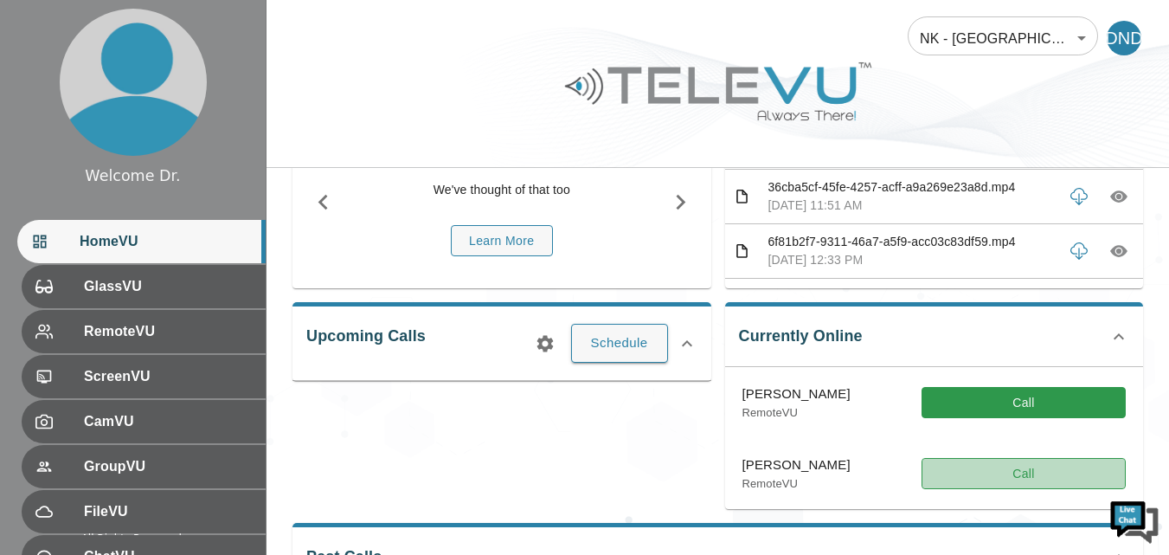
click at [980, 461] on button "Call" at bounding box center [1024, 474] width 204 height 32
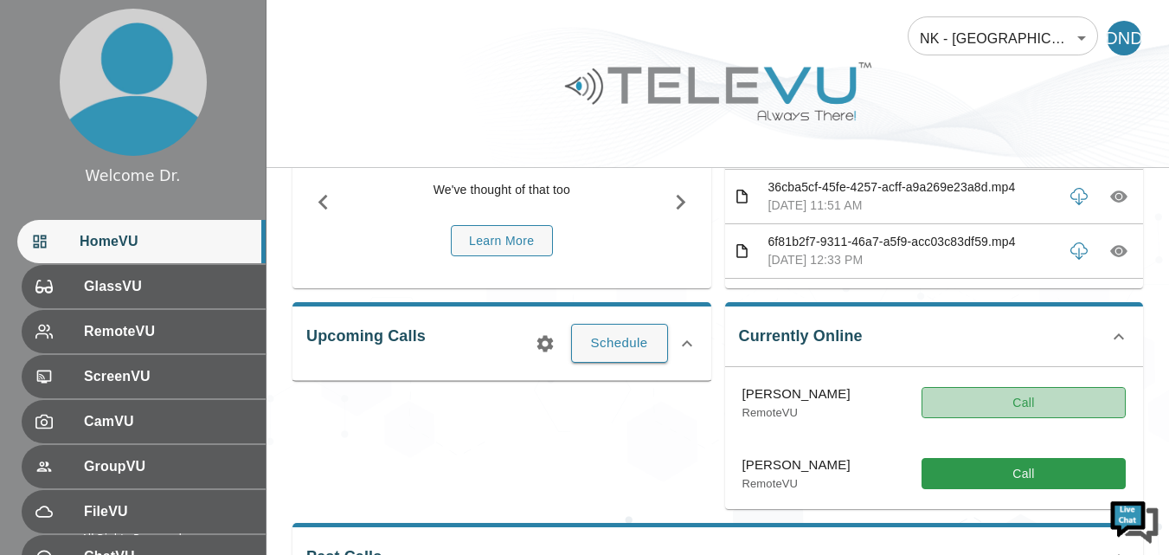
click at [1026, 401] on button "Call" at bounding box center [1024, 403] width 204 height 32
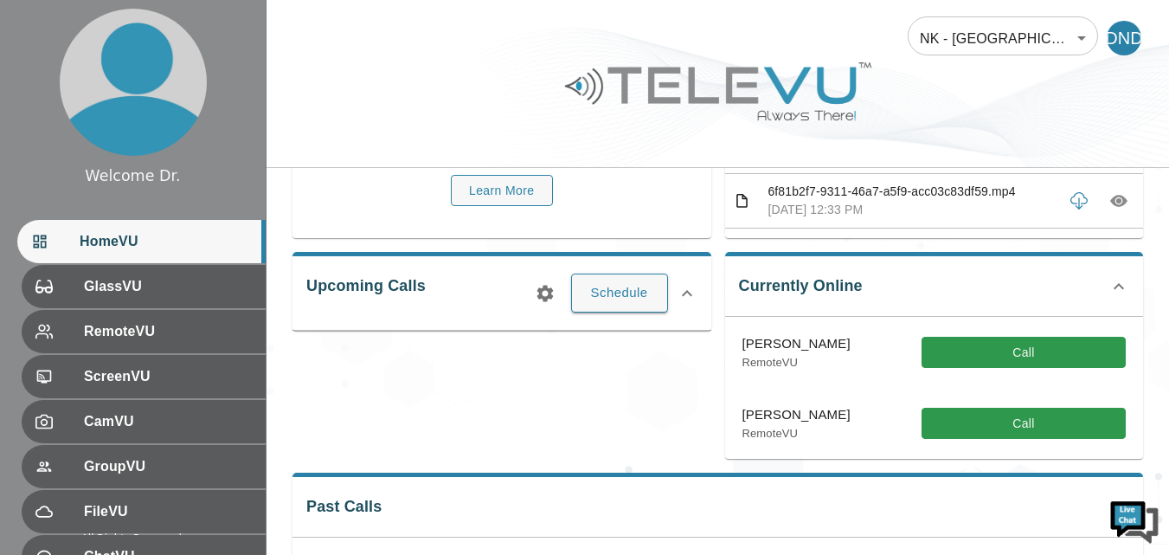
scroll to position [182, 0]
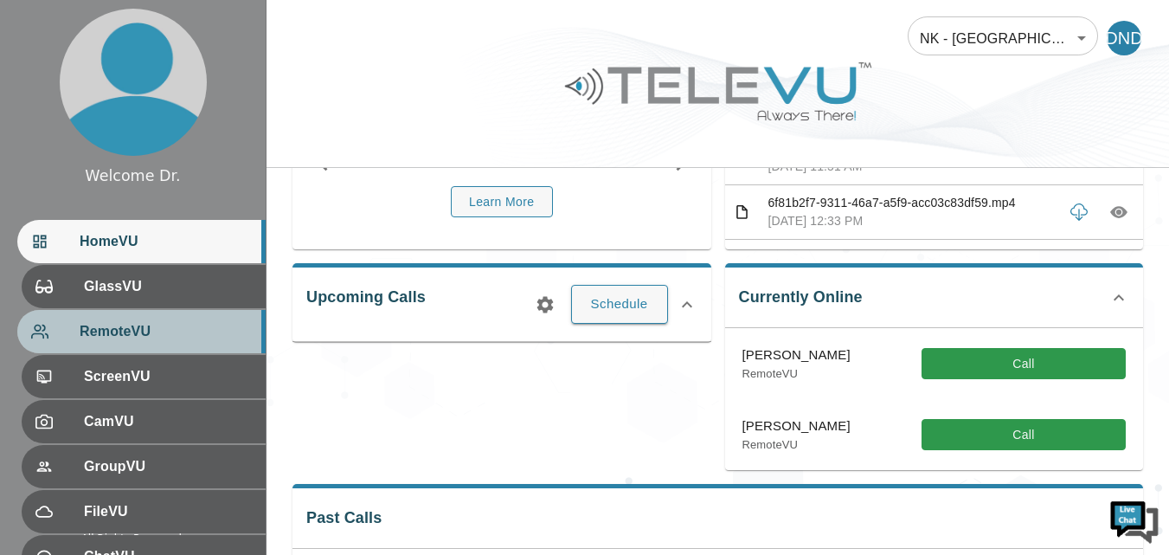
click at [157, 328] on span "RemoteVU" at bounding box center [166, 331] width 172 height 21
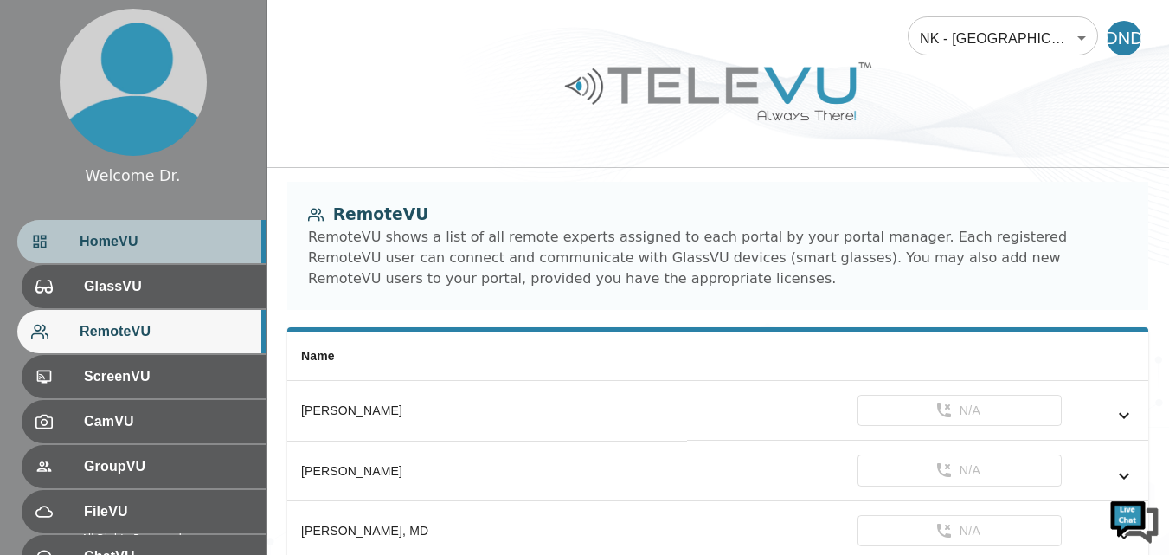
click at [102, 239] on span "HomeVU" at bounding box center [166, 241] width 172 height 21
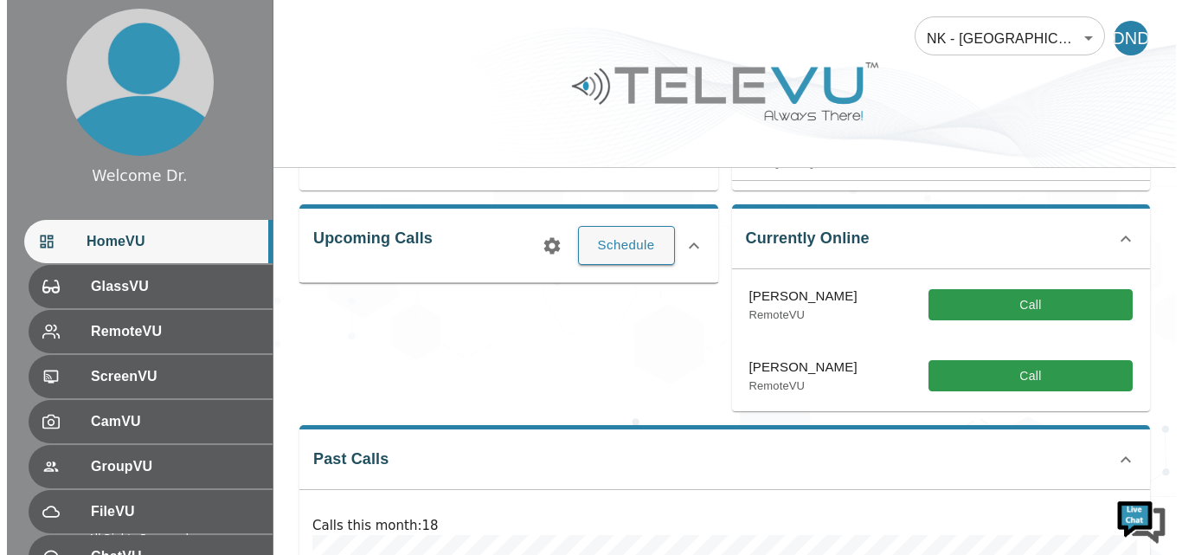
scroll to position [239, 0]
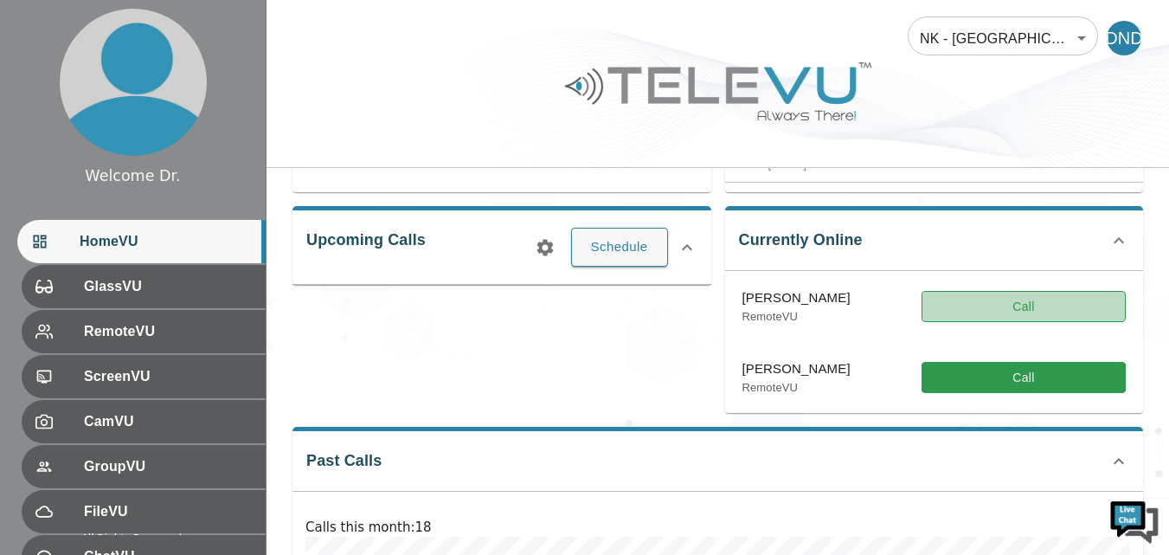
click at [1043, 310] on button "Call" at bounding box center [1024, 307] width 204 height 32
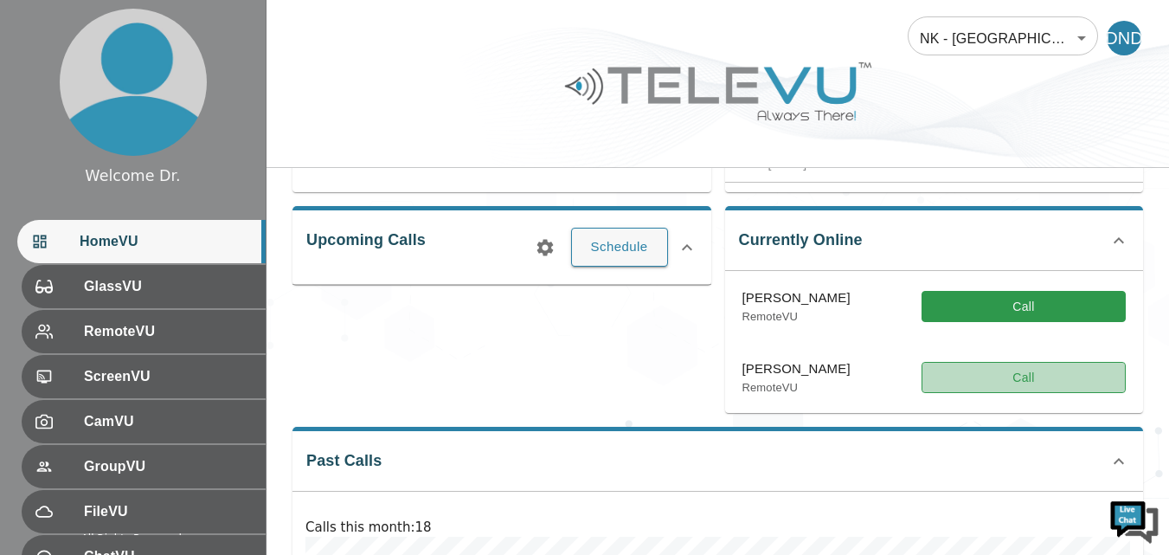
click at [1016, 383] on button "Call" at bounding box center [1024, 378] width 204 height 32
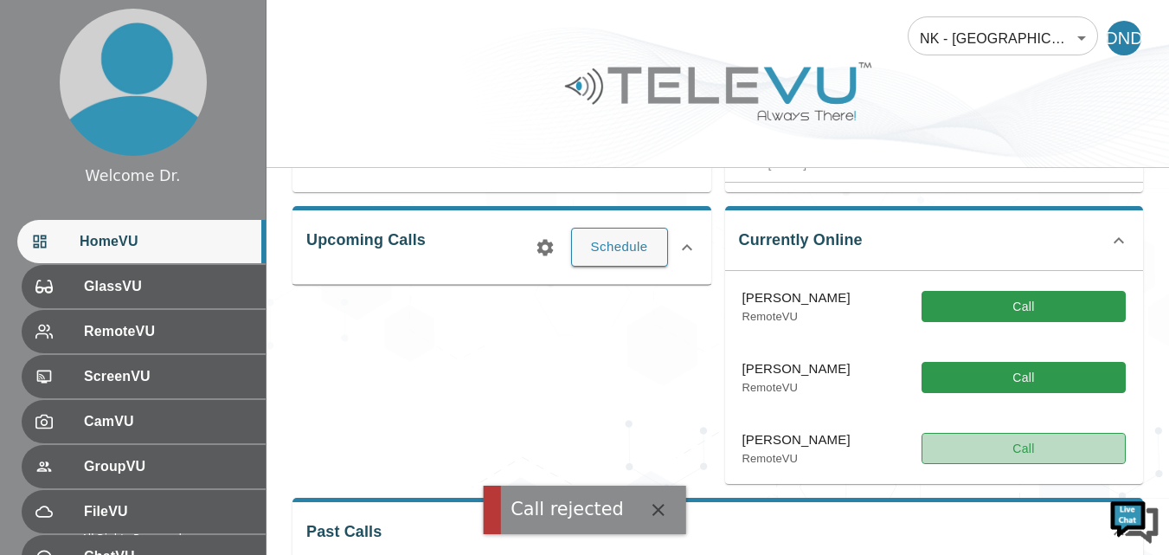
click at [1035, 447] on button "Call" at bounding box center [1024, 449] width 204 height 32
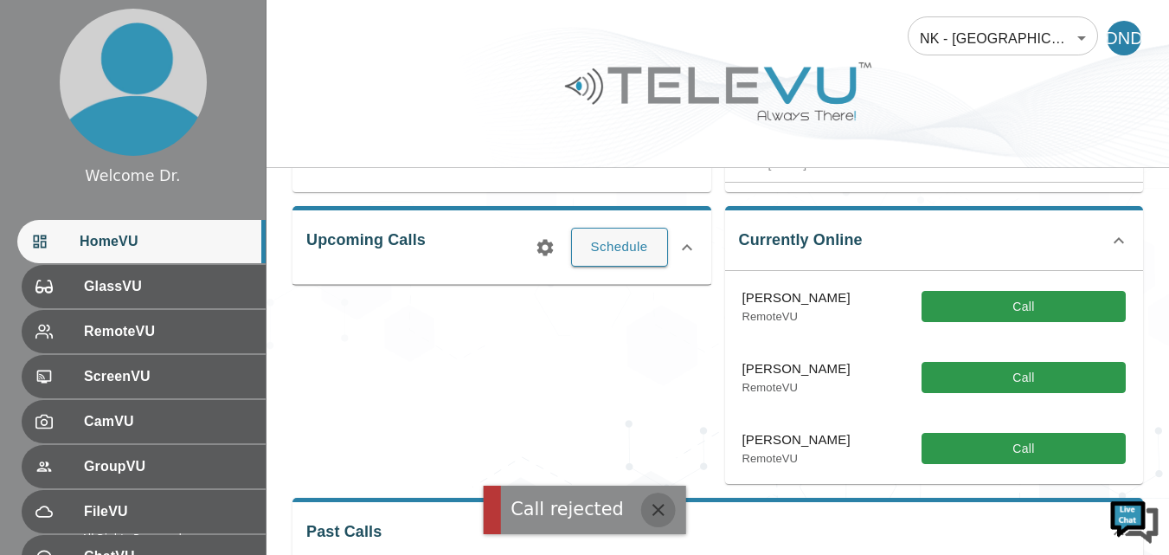
click at [653, 507] on icon "button" at bounding box center [659, 510] width 12 height 12
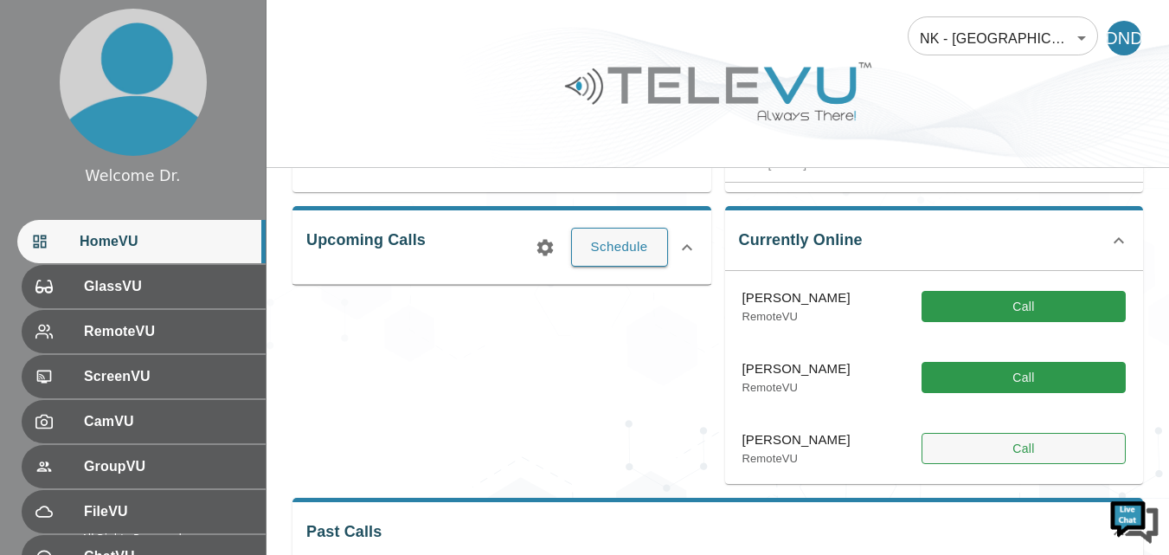
click at [969, 450] on button "Call" at bounding box center [1024, 449] width 204 height 32
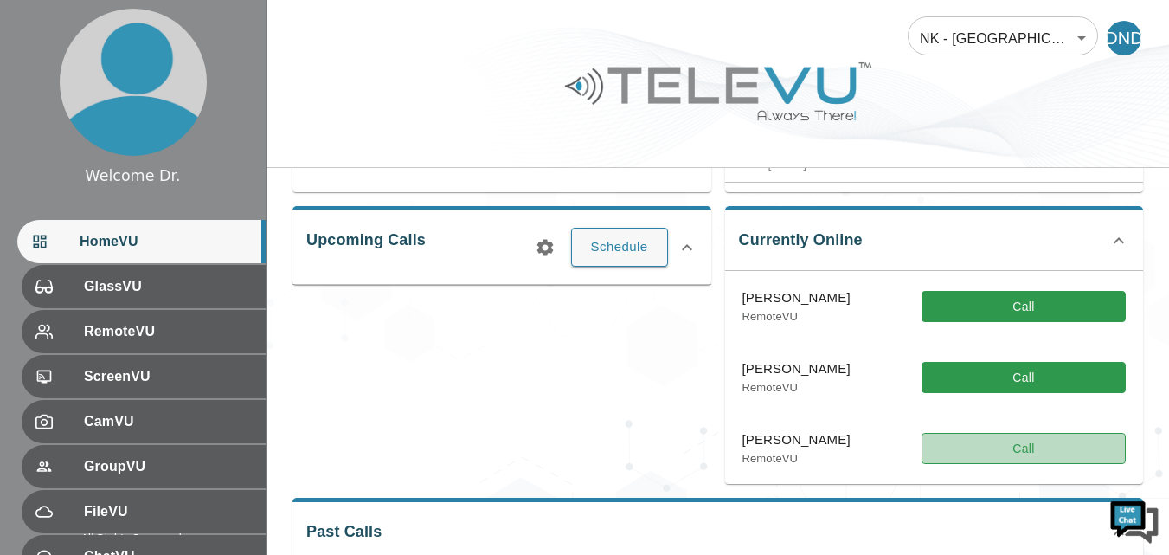
click at [969, 448] on button "Call" at bounding box center [1024, 449] width 204 height 32
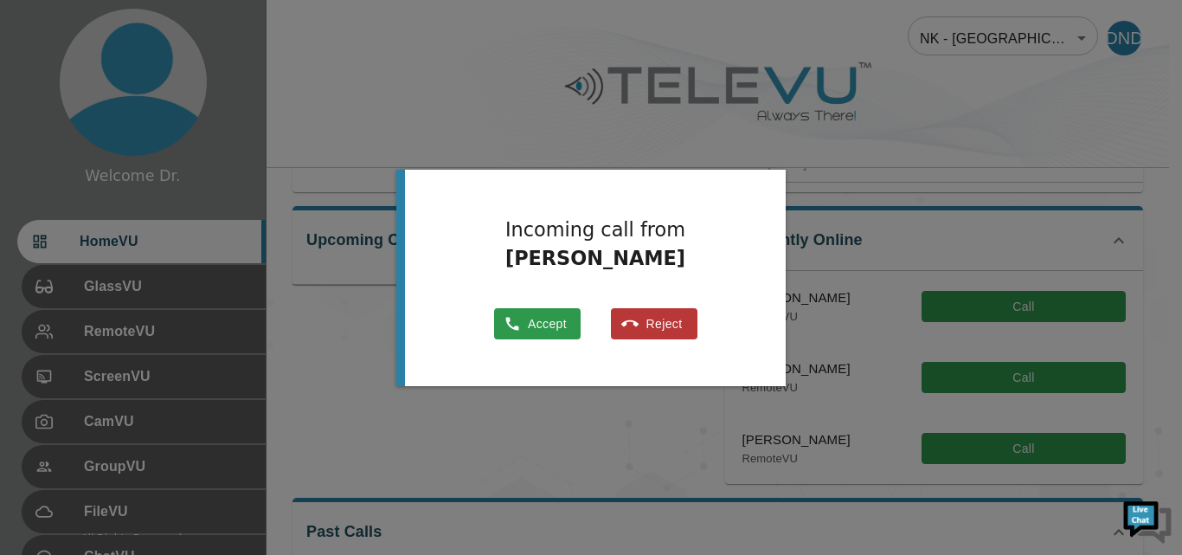
click at [538, 320] on button "Accept" at bounding box center [537, 324] width 87 height 32
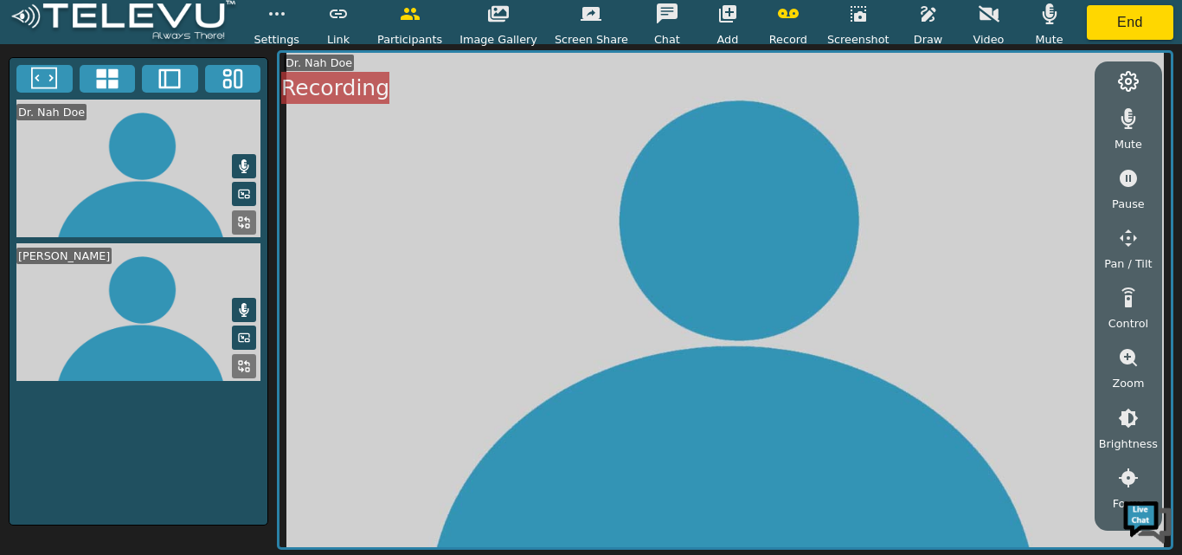
click at [979, 12] on icon "button" at bounding box center [989, 13] width 21 height 16
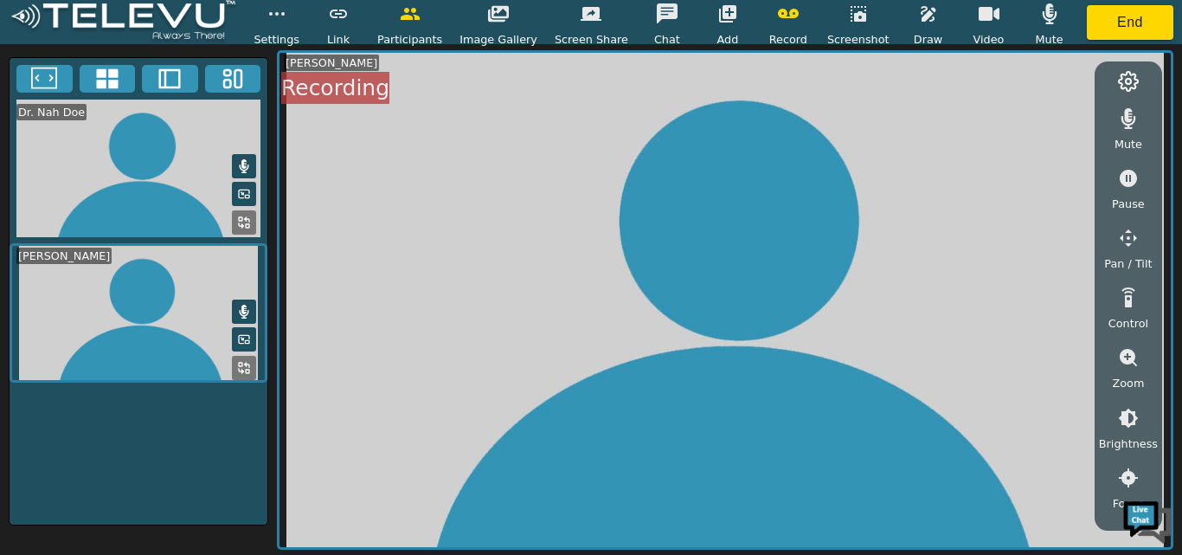
click at [979, 17] on icon "button" at bounding box center [989, 14] width 21 height 14
click at [979, 17] on icon "button" at bounding box center [989, 13] width 21 height 21
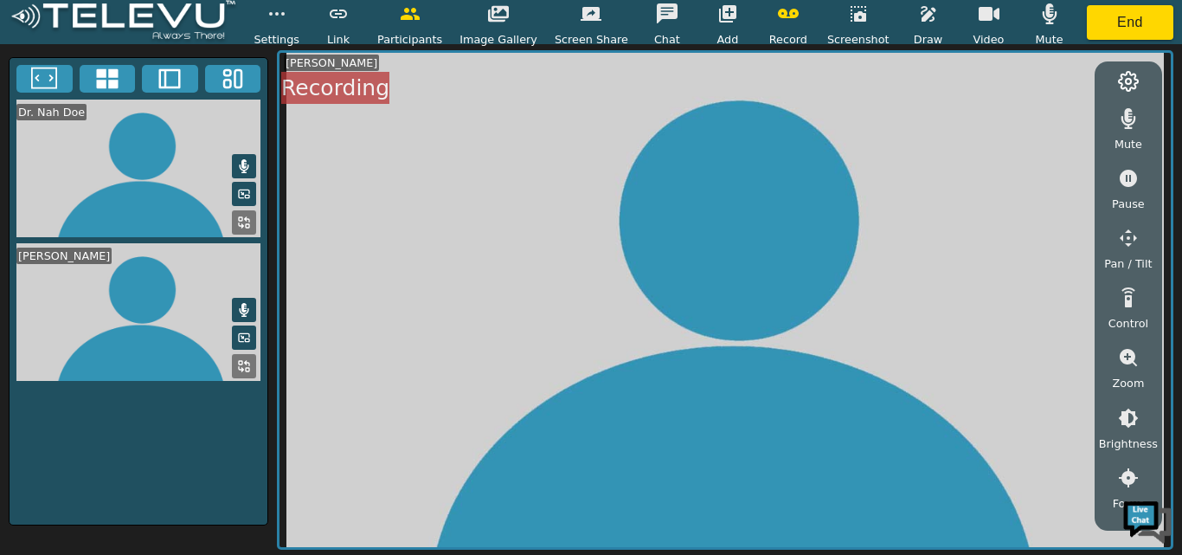
click at [117, 79] on icon at bounding box center [107, 79] width 26 height 26
